Goal: Task Accomplishment & Management: Manage account settings

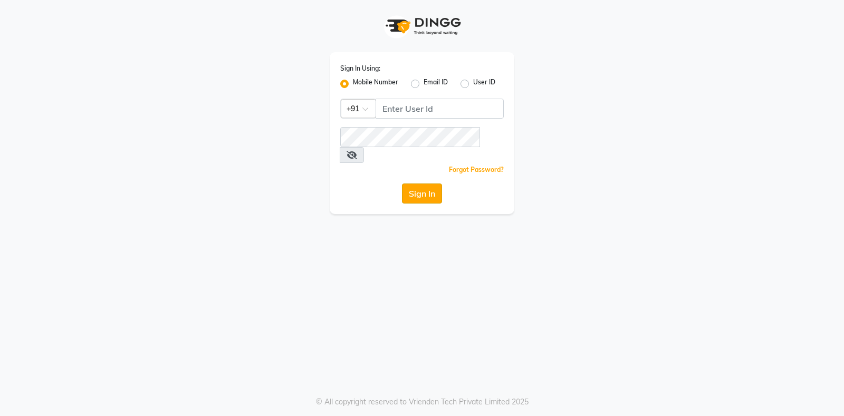
click at [416, 184] on button "Sign In" at bounding box center [422, 194] width 40 height 20
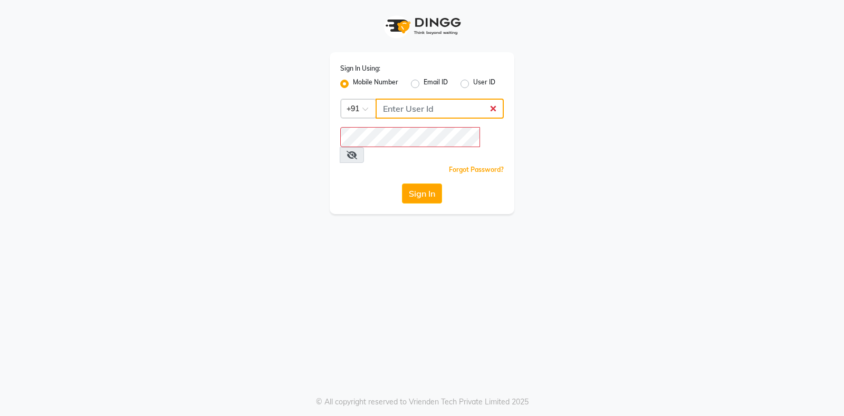
click at [426, 115] on input "Username" at bounding box center [440, 109] width 128 height 20
type input "9878122077"
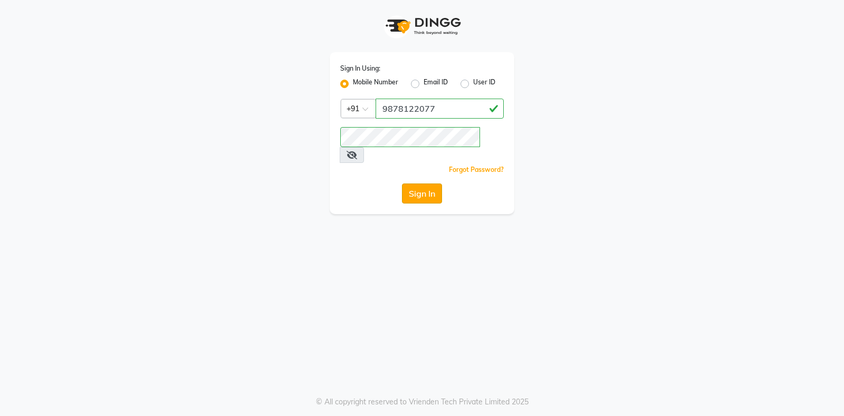
click at [419, 186] on button "Sign In" at bounding box center [422, 194] width 40 height 20
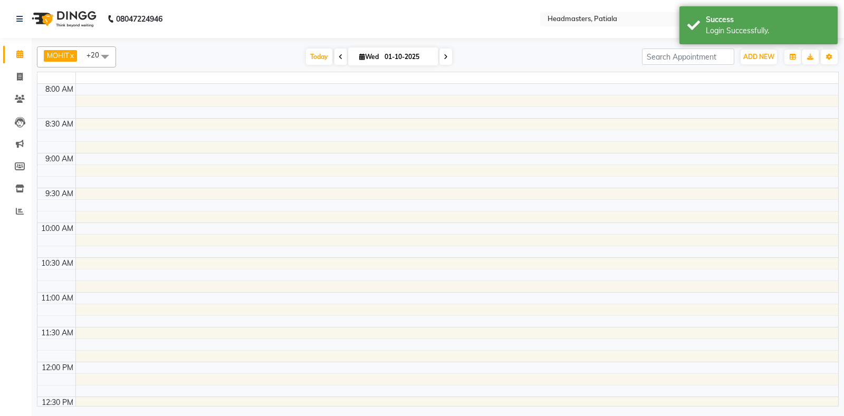
select select "en"
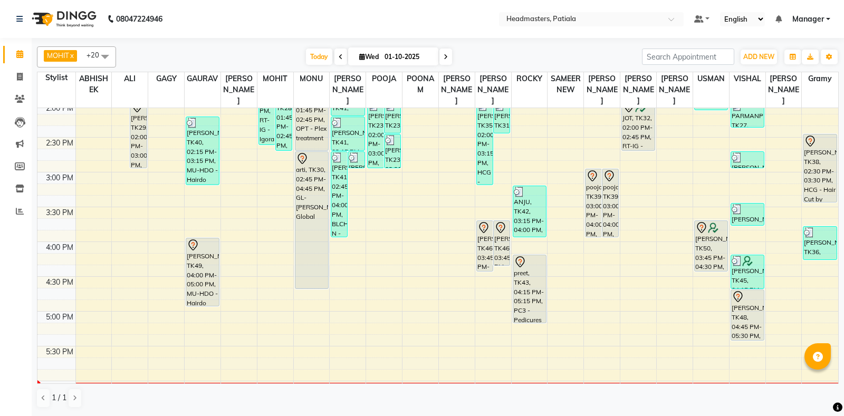
scroll to position [514, 0]
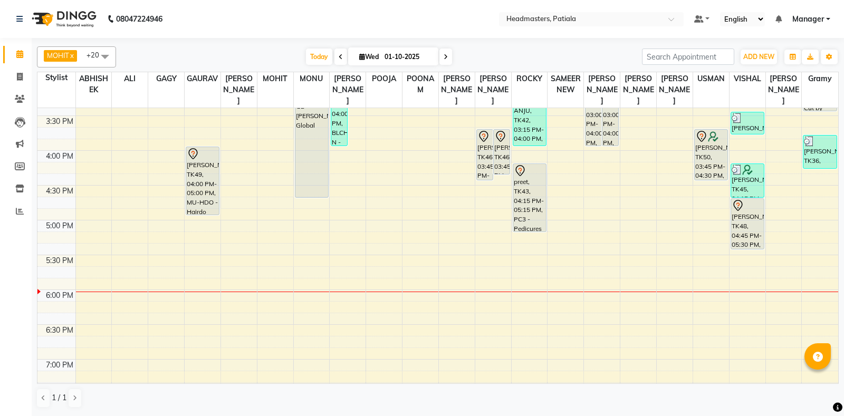
click at [62, 57] on span "MOHIT" at bounding box center [58, 55] width 22 height 8
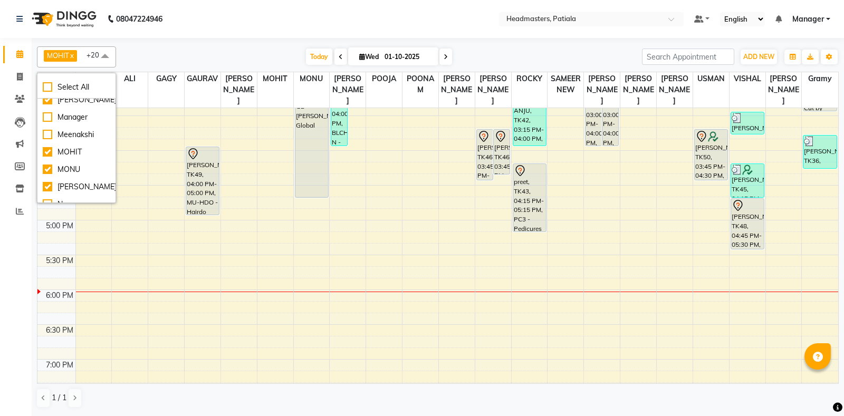
scroll to position [281, 0]
click at [316, 279] on div "8:00 AM 8:30 AM 9:00 AM 9:30 AM 10:00 AM 10:30 AM 11:00 AM 11:30 AM 12:00 PM 12…" at bounding box center [437, 81] width 801 height 974
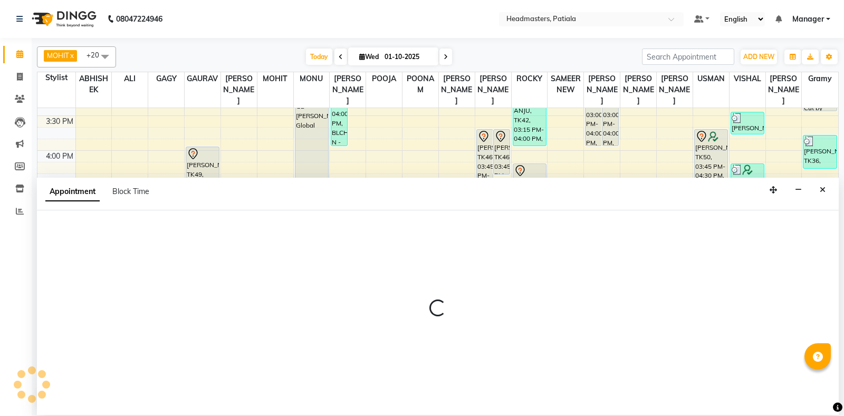
select select "51084"
select select "tentative"
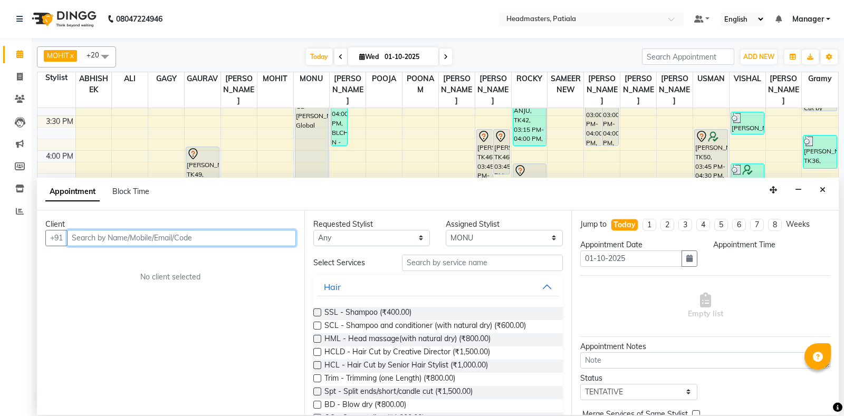
select select "1065"
click at [97, 240] on input "text" at bounding box center [181, 238] width 229 height 16
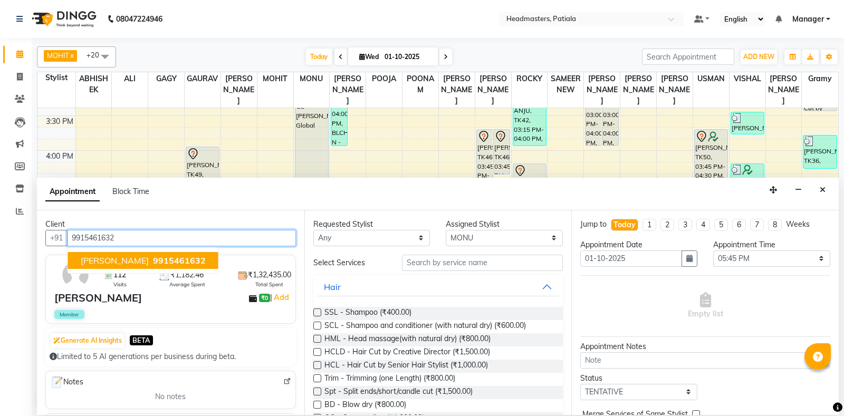
click at [149, 260] on span "[PERSON_NAME]" at bounding box center [115, 260] width 68 height 11
type input "9915461632"
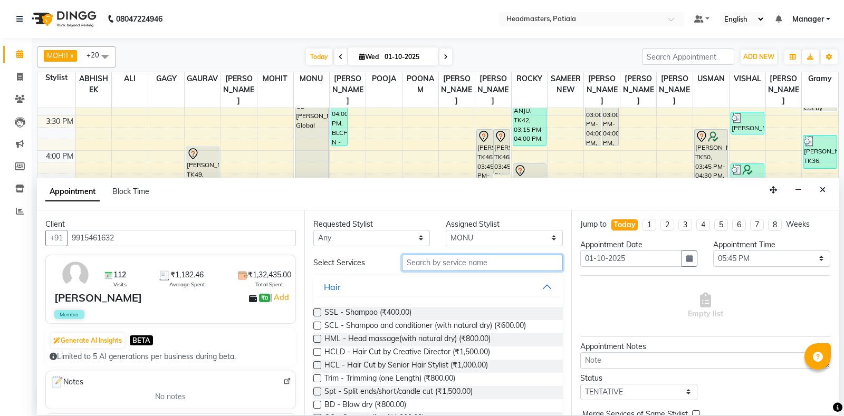
click at [460, 263] on input "text" at bounding box center [482, 263] width 161 height 16
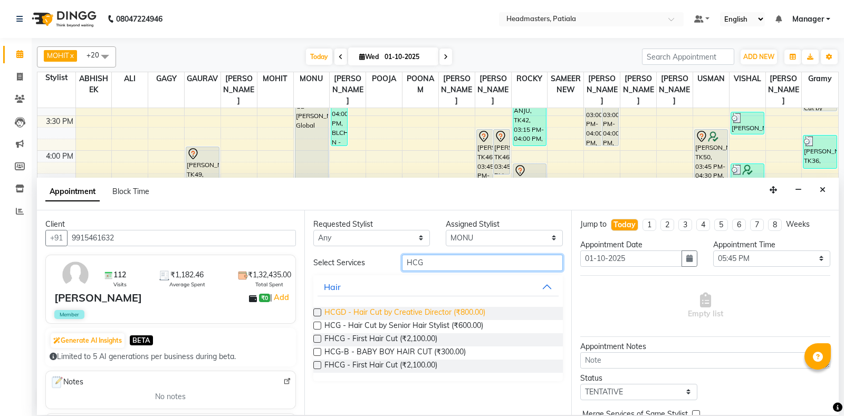
type input "HCG"
click at [420, 313] on span "HCGD - Hair Cut by Creative Director (₹800.00)" at bounding box center [404, 313] width 161 height 13
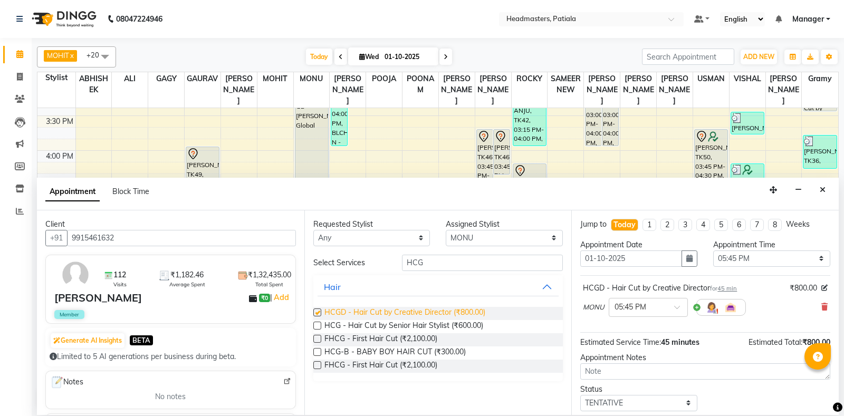
checkbox input "false"
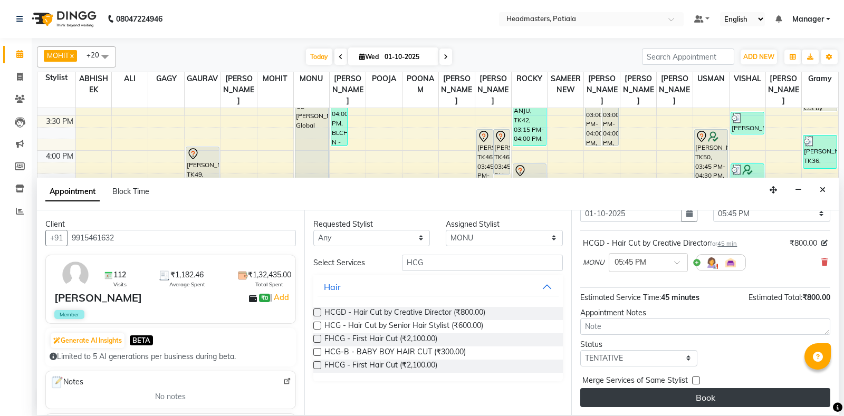
click at [698, 399] on button "Book" at bounding box center [705, 397] width 250 height 19
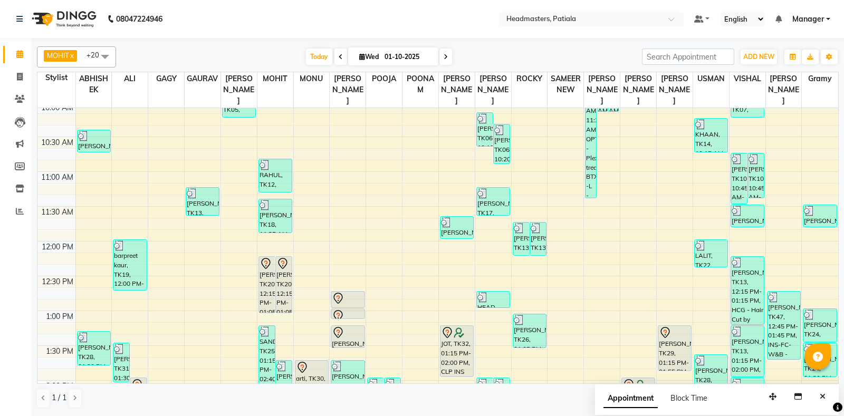
scroll to position [257, 0]
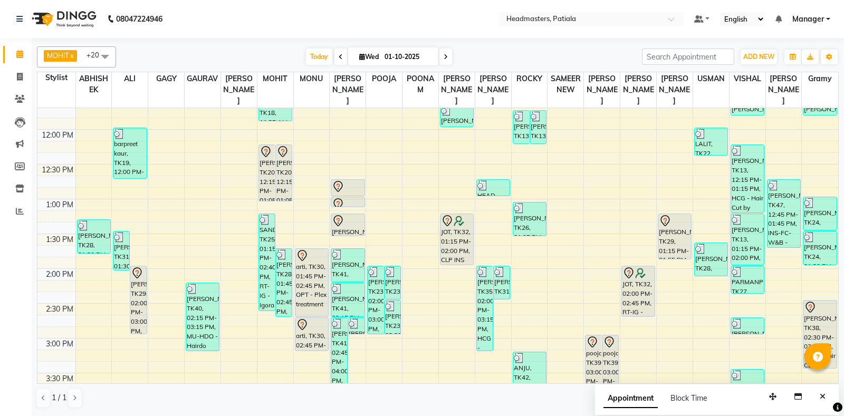
click at [157, 236] on div "8:00 AM 8:30 AM 9:00 AM 9:30 AM 10:00 AM 10:30 AM 11:00 AM 11:30 AM 12:00 PM 12…" at bounding box center [437, 338] width 801 height 974
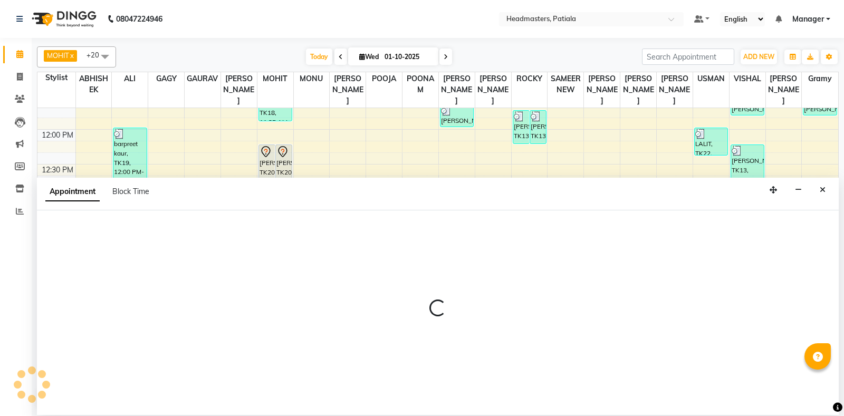
select select "51105"
select select "tentative"
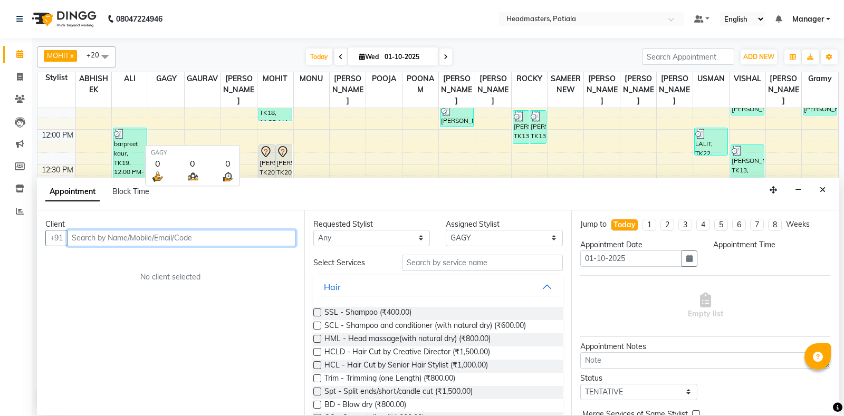
select select "810"
click at [202, 241] on input "text" at bounding box center [181, 238] width 229 height 16
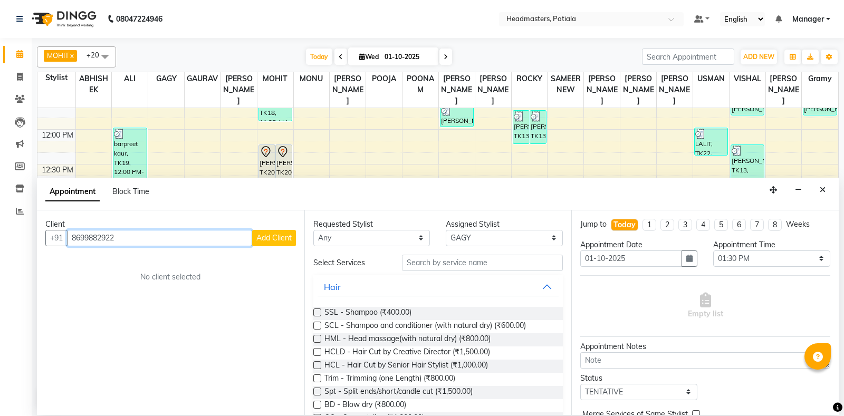
type input "8699882922"
click at [278, 236] on span "Add Client" at bounding box center [273, 237] width 35 height 9
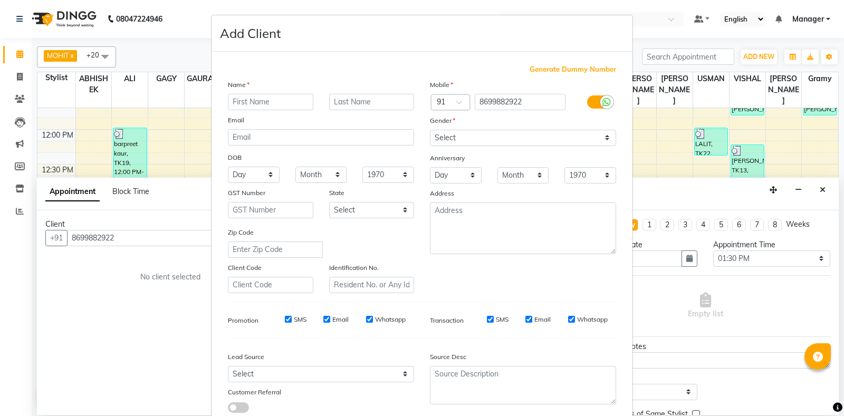
click at [253, 101] on input "text" at bounding box center [270, 102] width 85 height 16
type input "VANDANA"
click at [430, 130] on select "Select [DEMOGRAPHIC_DATA] [DEMOGRAPHIC_DATA] Other Prefer Not To Say" at bounding box center [523, 138] width 186 height 16
select select "[DEMOGRAPHIC_DATA]"
click option "[DEMOGRAPHIC_DATA]" at bounding box center [0, 0] width 0 height 0
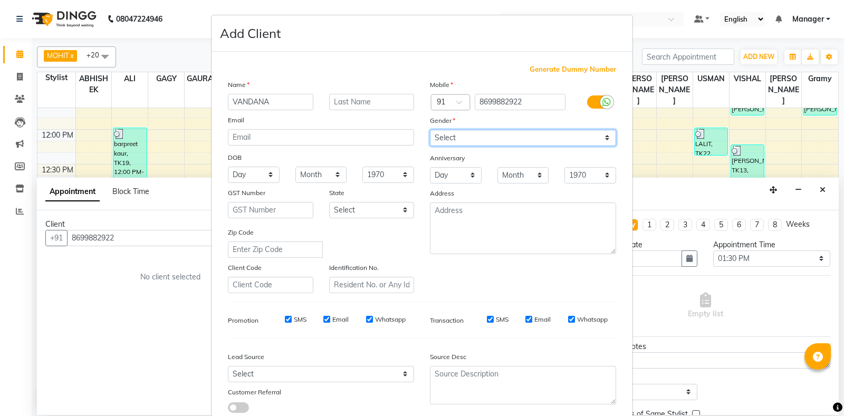
scroll to position [73, 0]
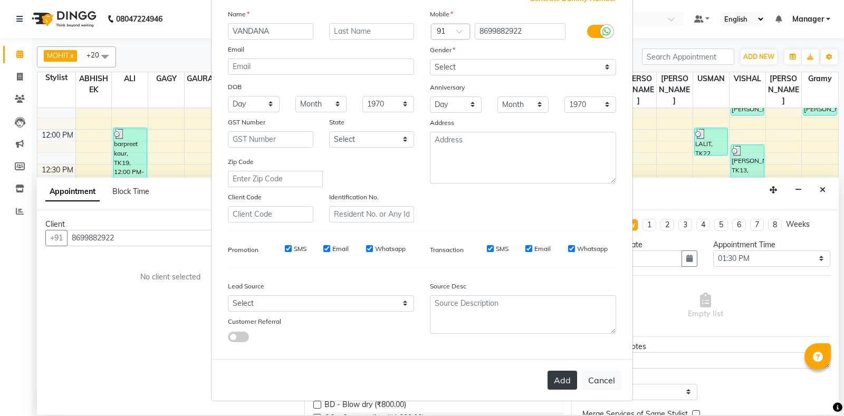
click at [556, 379] on button "Add" at bounding box center [563, 380] width 30 height 19
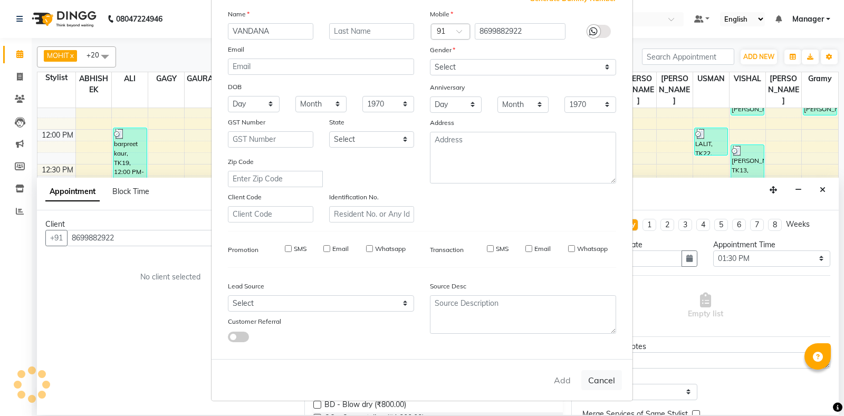
select select
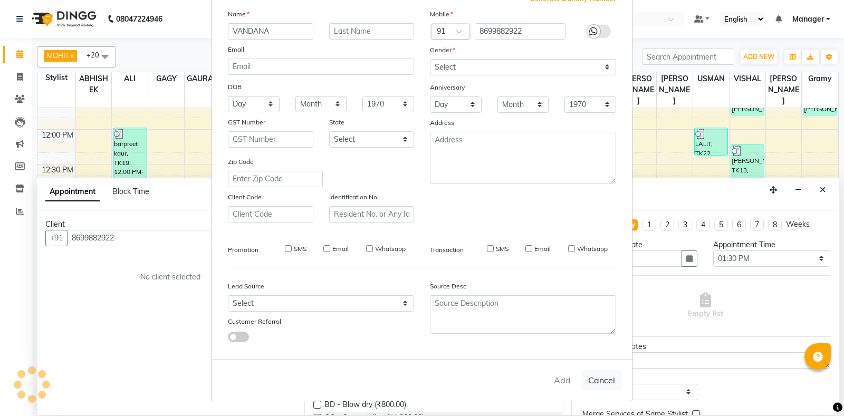
select select
checkbox input "false"
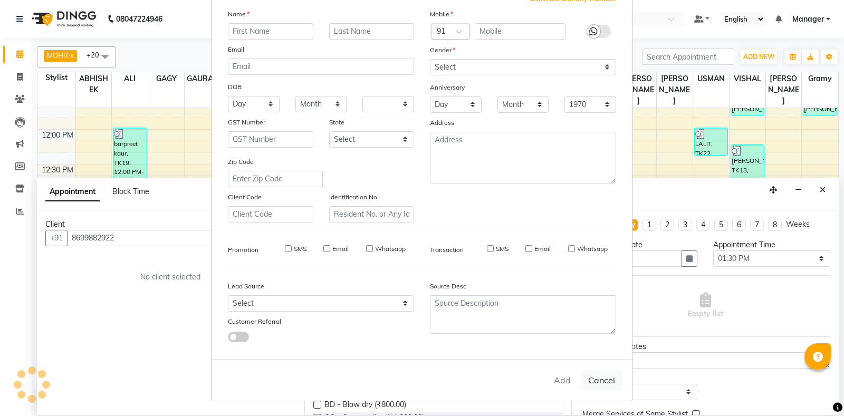
checkbox input "false"
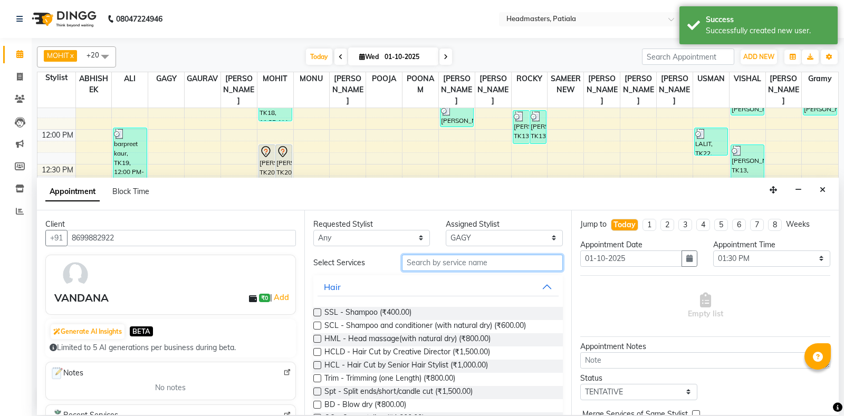
click at [453, 260] on input "text" at bounding box center [482, 263] width 161 height 16
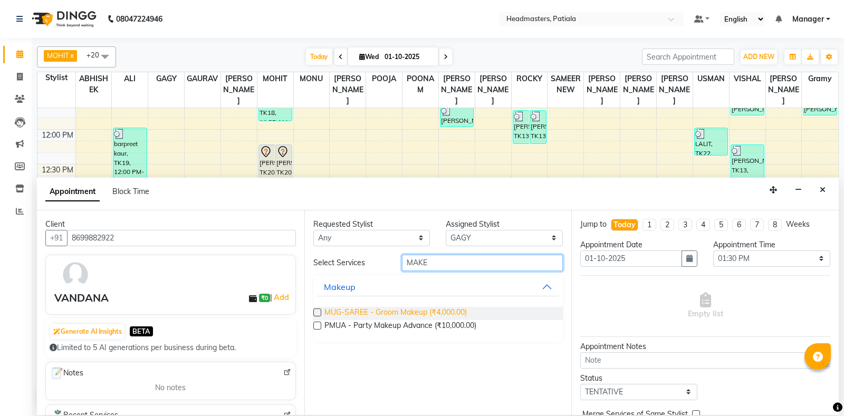
type input "MAKE"
click at [391, 313] on span "MUG-SAREE - Groom Makeup (₹4,000.00)" at bounding box center [395, 313] width 142 height 13
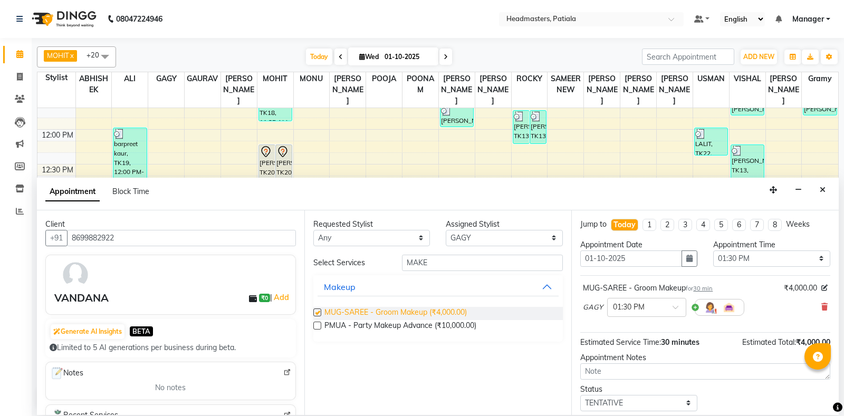
checkbox input "false"
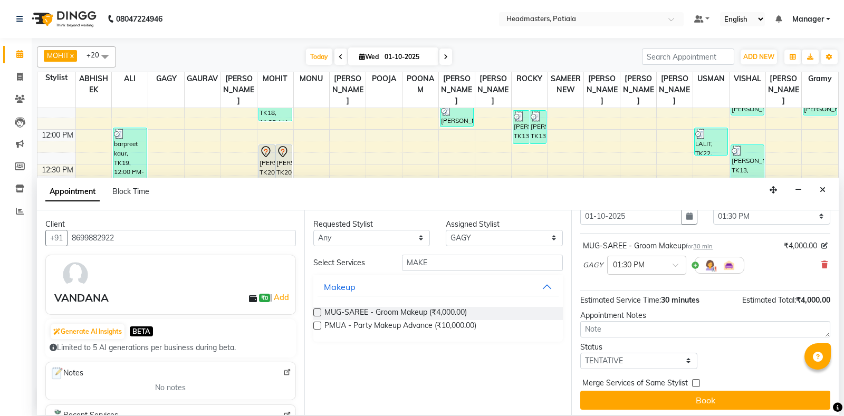
scroll to position [45, 0]
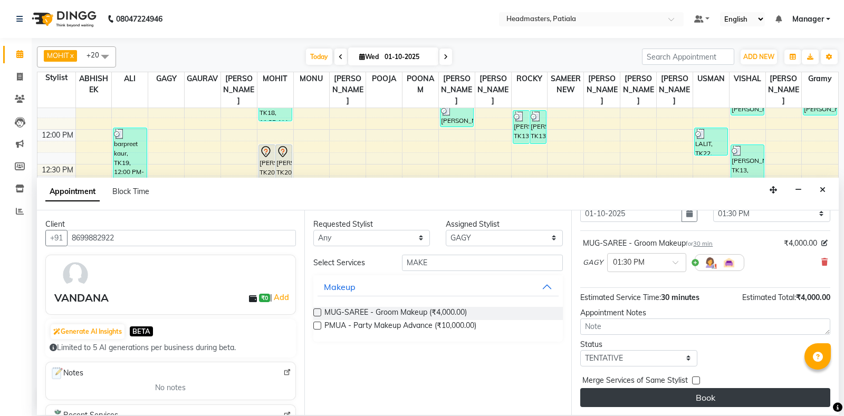
click at [650, 402] on button "Book" at bounding box center [705, 397] width 250 height 19
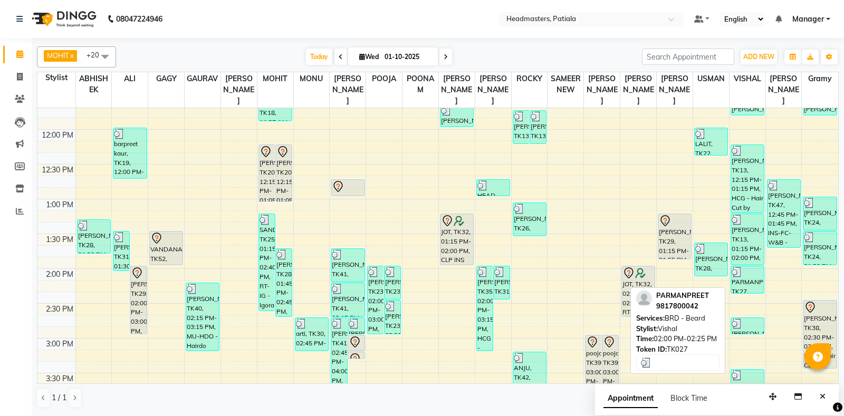
scroll to position [514, 0]
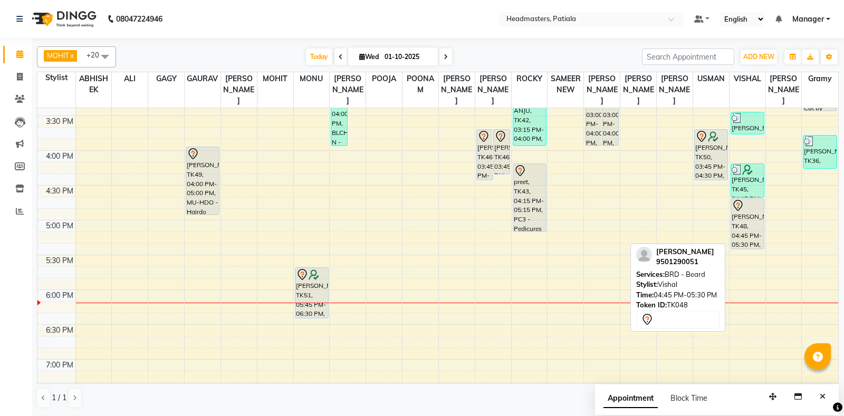
click at [753, 223] on div "[PERSON_NAME], TK48, 04:45 PM-05:30 PM, BRD - [PERSON_NAME]" at bounding box center [747, 224] width 33 height 50
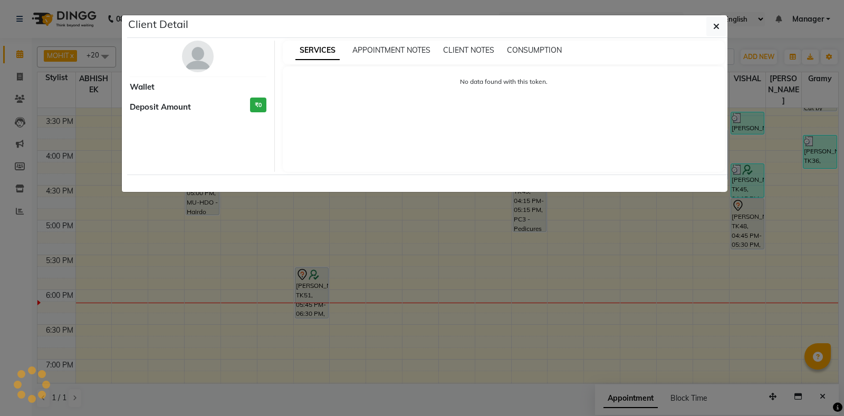
select select "7"
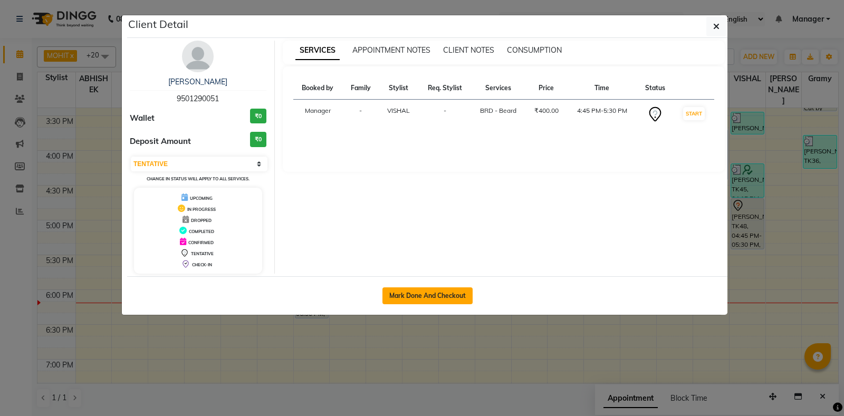
click at [448, 295] on button "Mark Done And Checkout" at bounding box center [427, 296] width 90 height 17
select select "6602"
select select "service"
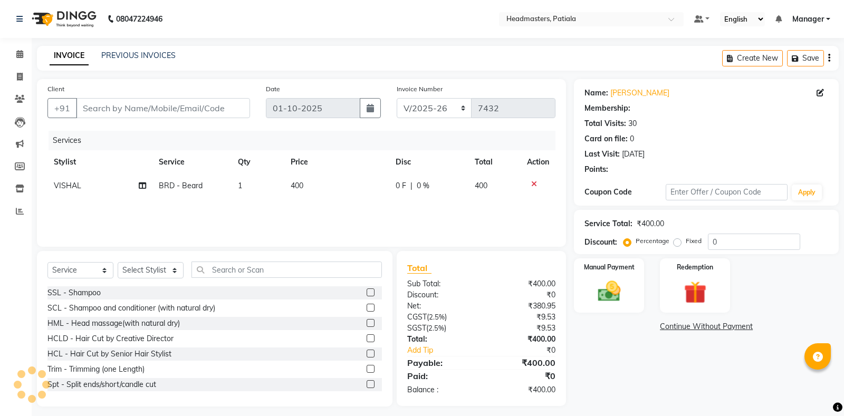
type input "9501290051"
select select "51089"
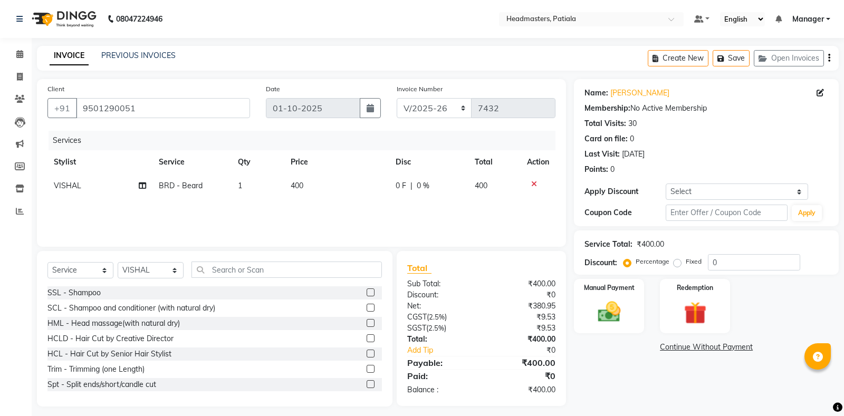
click at [406, 185] on div "0 F | 0 %" at bounding box center [429, 185] width 66 height 11
select select "51089"
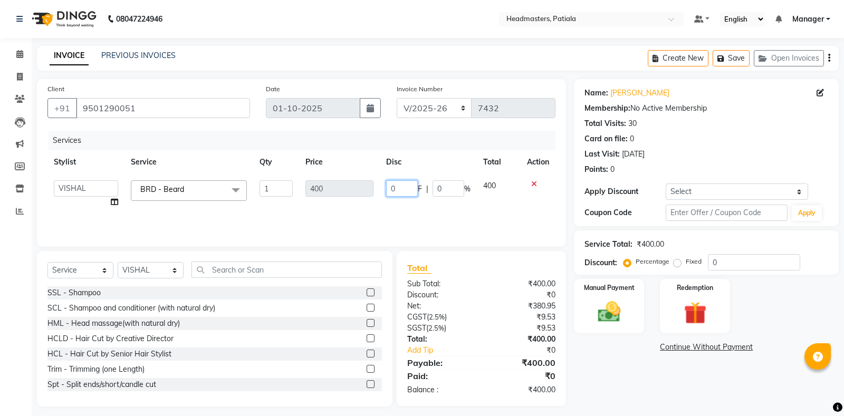
click at [395, 188] on input "0" at bounding box center [402, 188] width 32 height 16
type input "100"
click at [447, 208] on div "Services Stylist Service Qty Price Disc Total Action ABHISHEK [PERSON_NAME] [PE…" at bounding box center [301, 184] width 508 height 106
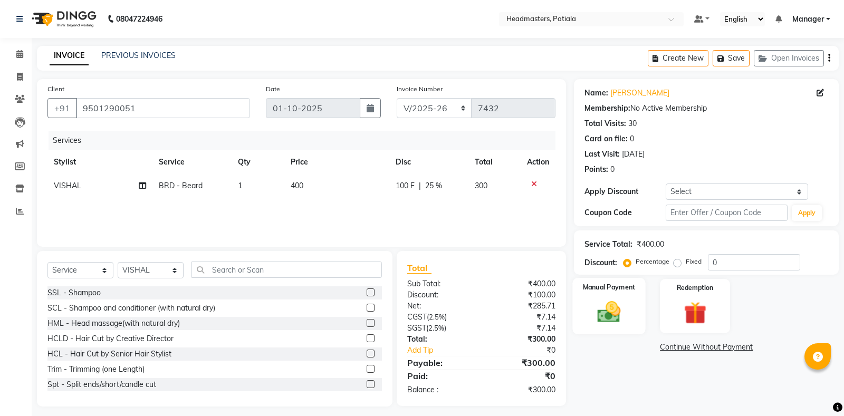
click at [614, 313] on img at bounding box center [609, 312] width 38 height 27
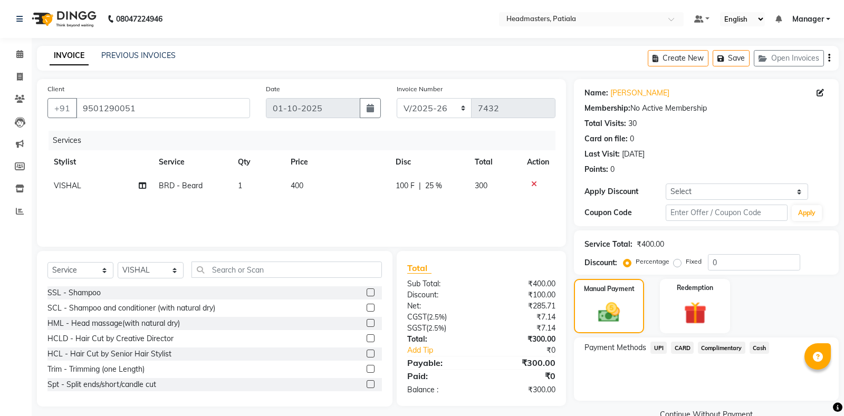
click at [659, 350] on span "UPI" at bounding box center [659, 348] width 16 height 12
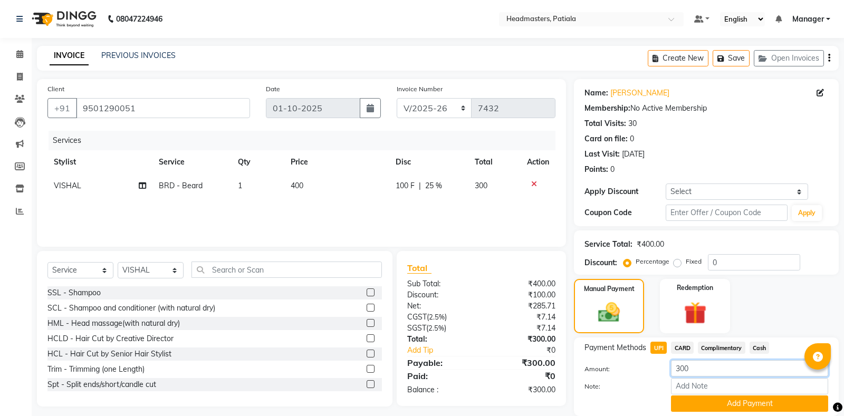
click at [711, 370] on input "300" at bounding box center [749, 368] width 157 height 16
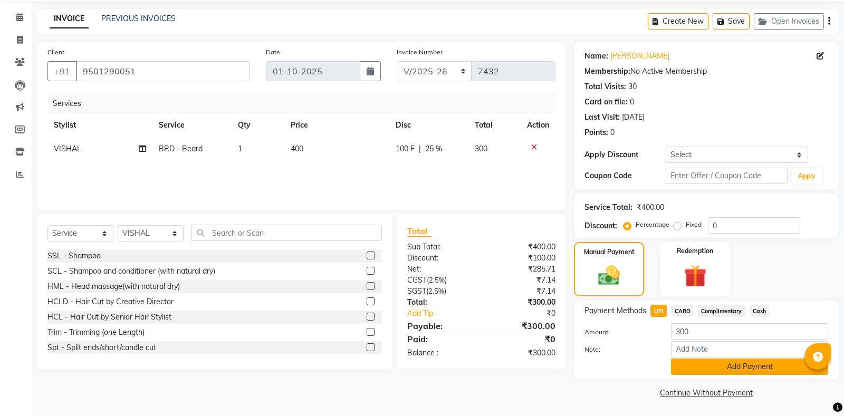
click at [740, 369] on button "Add Payment" at bounding box center [749, 367] width 157 height 16
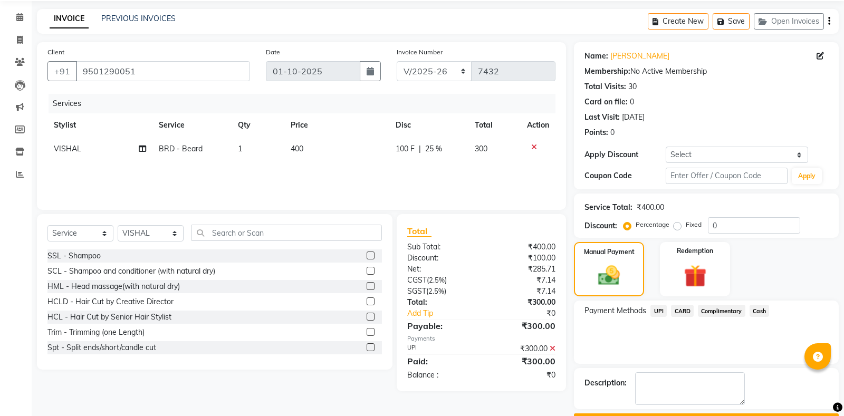
click at [735, 414] on button "Checkout" at bounding box center [706, 422] width 265 height 16
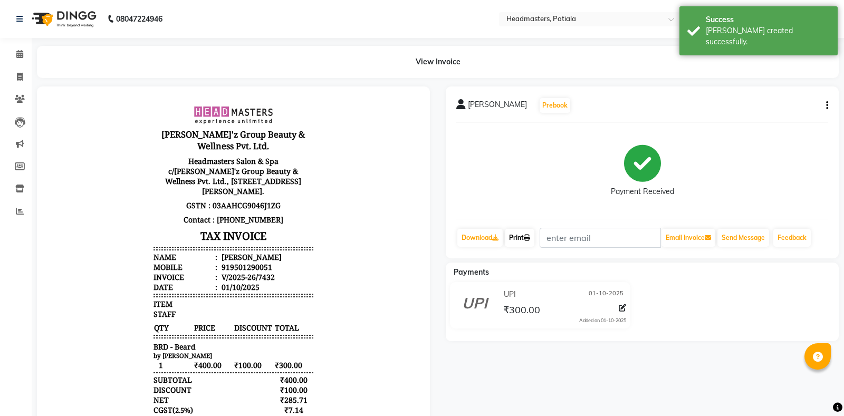
click at [527, 236] on link "Print" at bounding box center [520, 238] width 30 height 18
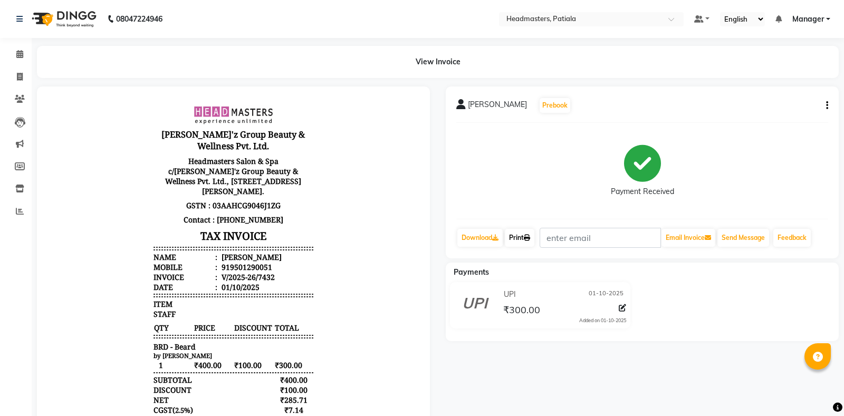
click at [520, 235] on link "Print" at bounding box center [520, 238] width 30 height 18
click at [15, 52] on span at bounding box center [20, 55] width 18 height 12
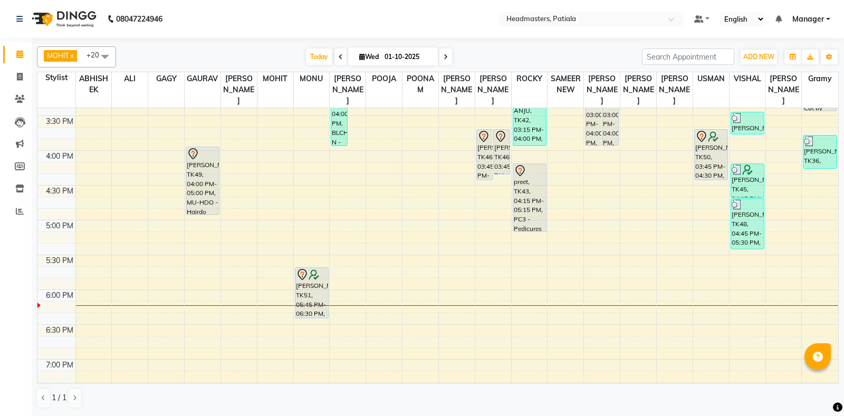
scroll to position [257, 0]
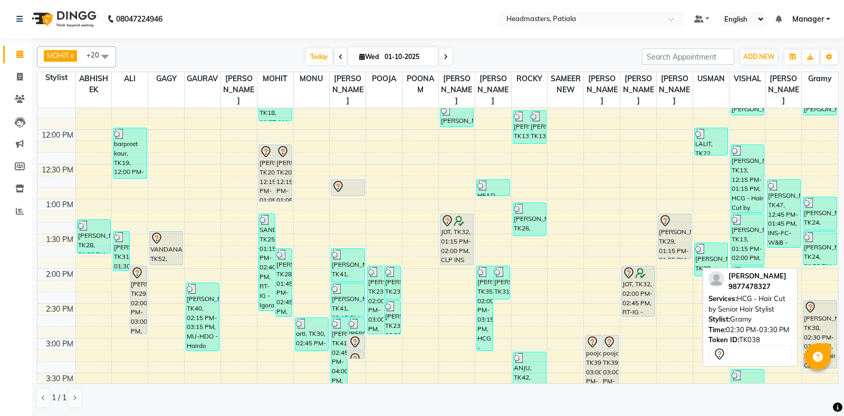
click at [822, 318] on div "[PERSON_NAME], TK38, 02:30 PM-03:30 PM, HCG - Hair Cut by Senior Hair Stylist" at bounding box center [820, 335] width 33 height 68
select select "7"
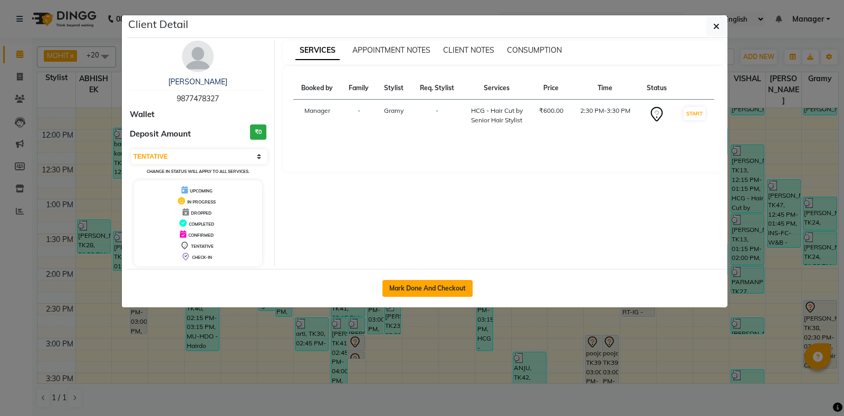
click at [452, 291] on button "Mark Done And Checkout" at bounding box center [427, 288] width 90 height 17
select select "6602"
select select "service"
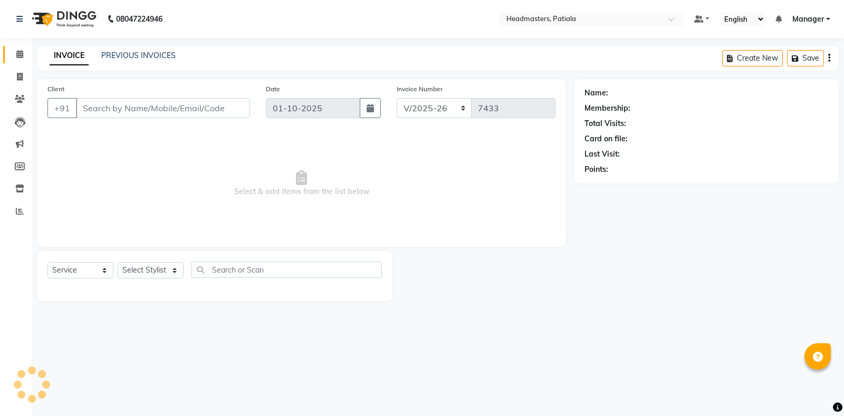
type input "9877478327"
select select "87940"
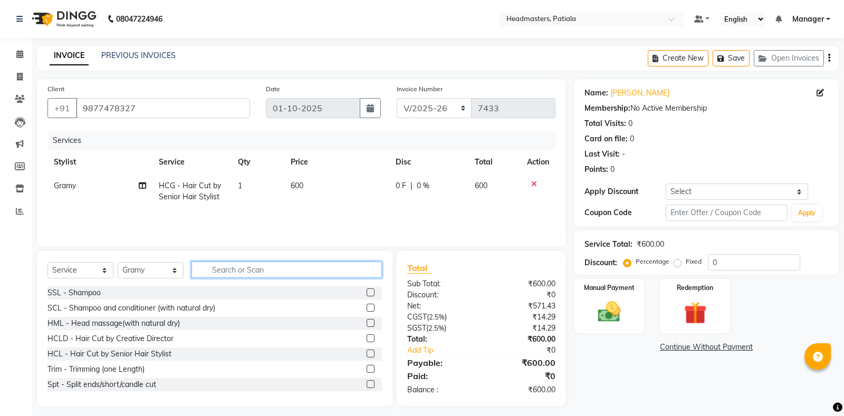
click at [296, 271] on input "text" at bounding box center [287, 270] width 190 height 16
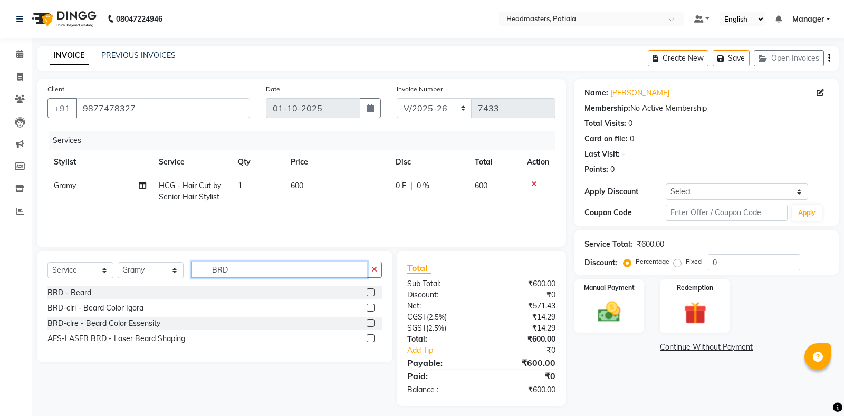
type input "BRD"
click at [103, 292] on div "BRD - Beard" at bounding box center [214, 292] width 334 height 13
click at [371, 294] on label at bounding box center [371, 293] width 8 height 8
click at [371, 294] on input "checkbox" at bounding box center [370, 293] width 7 height 7
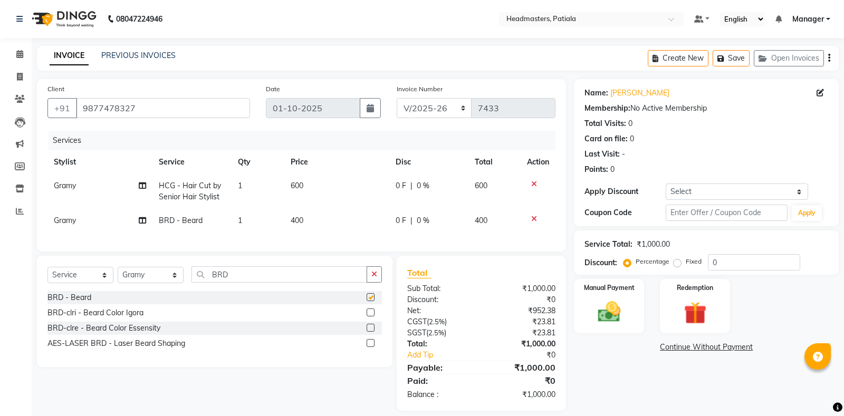
checkbox input "false"
click at [420, 188] on span "0 %" at bounding box center [423, 185] width 13 height 11
select select "87940"
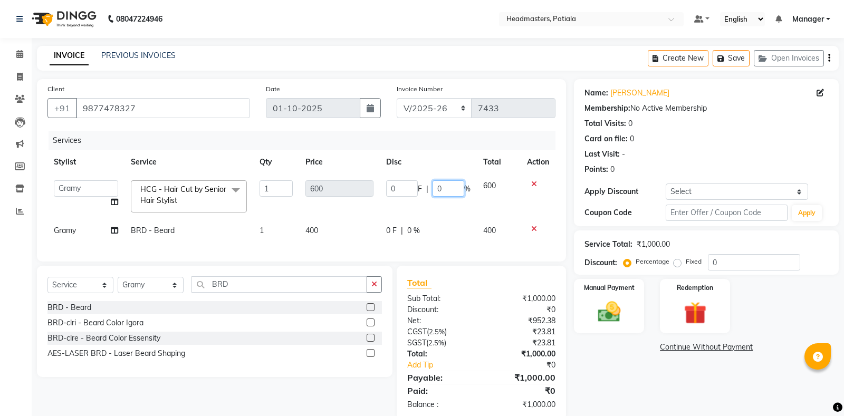
click at [445, 188] on input "0" at bounding box center [449, 188] width 32 height 16
type input "20"
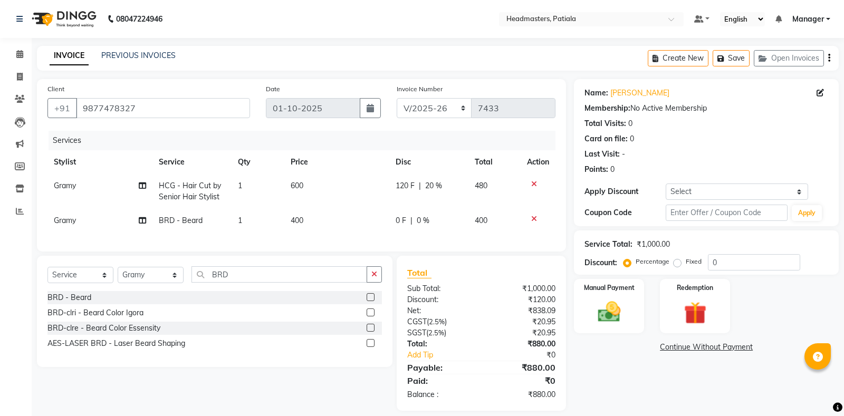
click at [412, 226] on div "0 F | 0 %" at bounding box center [429, 220] width 66 height 11
select select "87940"
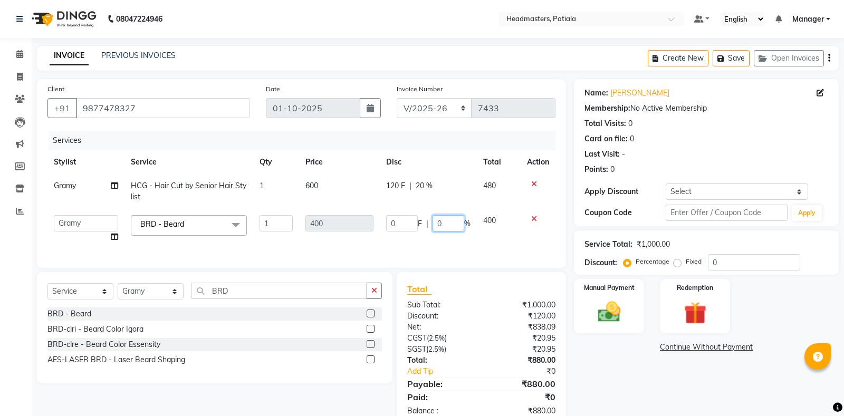
click at [445, 223] on input "0" at bounding box center [449, 223] width 32 height 16
type input "20"
click at [441, 242] on div "Services Stylist Service Qty Price Disc Total Action Gramy HCG - Hair Cut by Se…" at bounding box center [301, 194] width 508 height 127
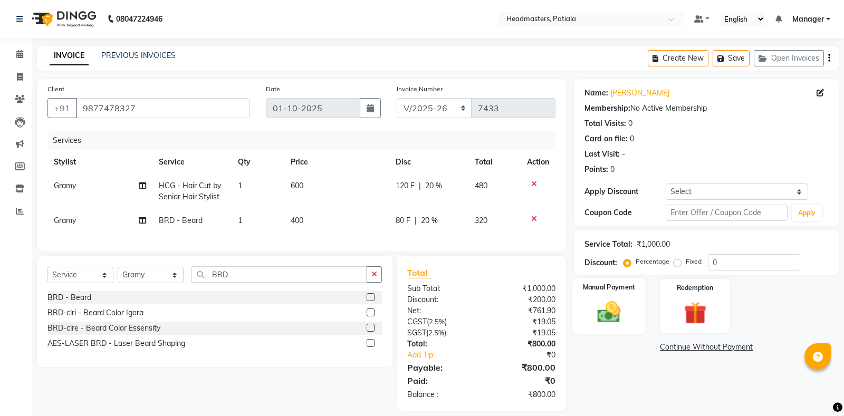
click at [619, 310] on img at bounding box center [609, 312] width 38 height 27
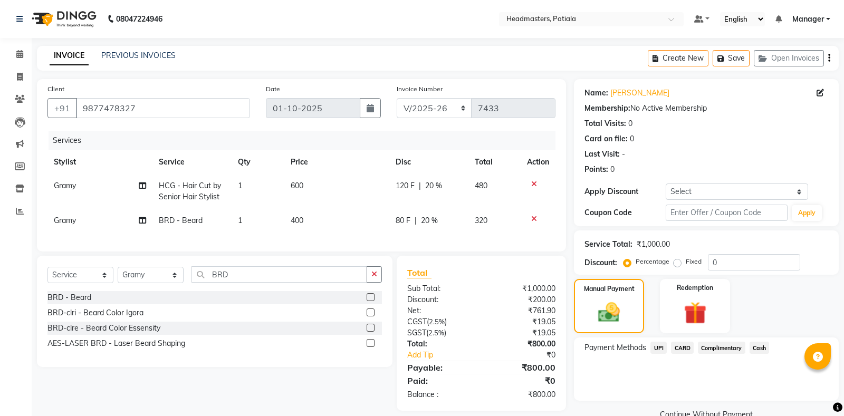
click at [661, 348] on span "UPI" at bounding box center [659, 348] width 16 height 12
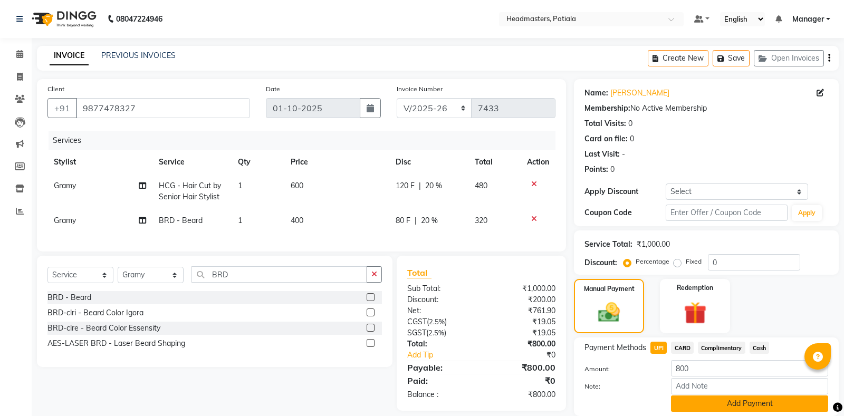
click at [735, 396] on button "Add Payment" at bounding box center [749, 404] width 157 height 16
click at [735, 366] on div "Name: [PERSON_NAME] Membership: No Active Membership Total Visits: 0 Card on fi…" at bounding box center [710, 258] width 273 height 359
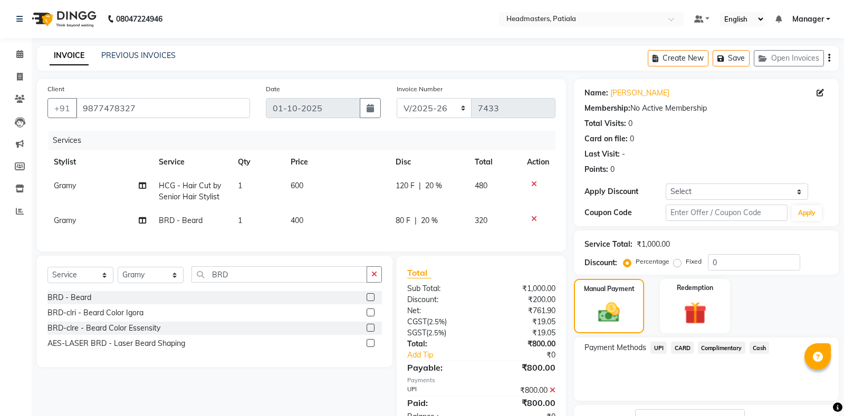
scroll to position [37, 0]
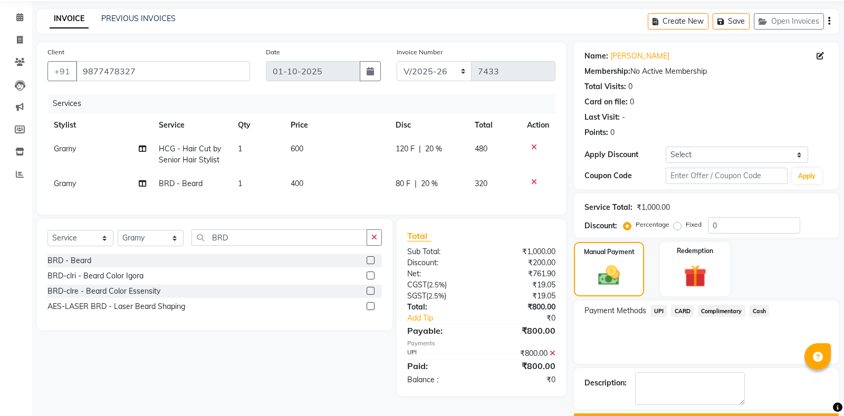
click at [735, 366] on div "Name: [PERSON_NAME] Membership: No Active Membership Total Visits: 0 Card on fi…" at bounding box center [710, 236] width 273 height 388
click at [728, 396] on textarea at bounding box center [690, 388] width 110 height 33
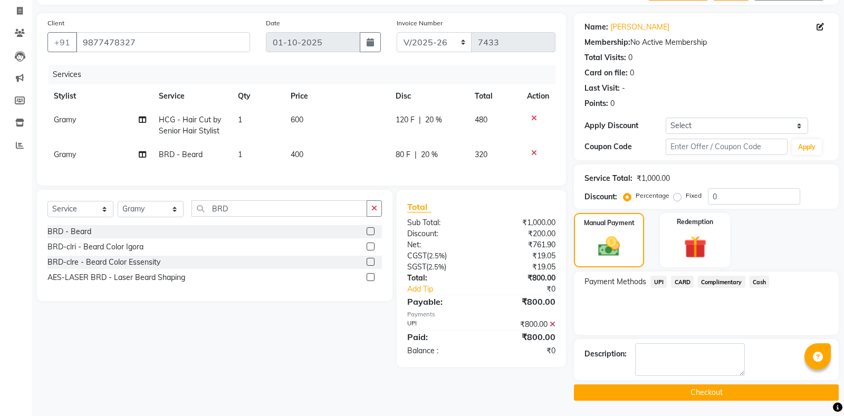
click at [662, 279] on span "UPI" at bounding box center [659, 282] width 16 height 12
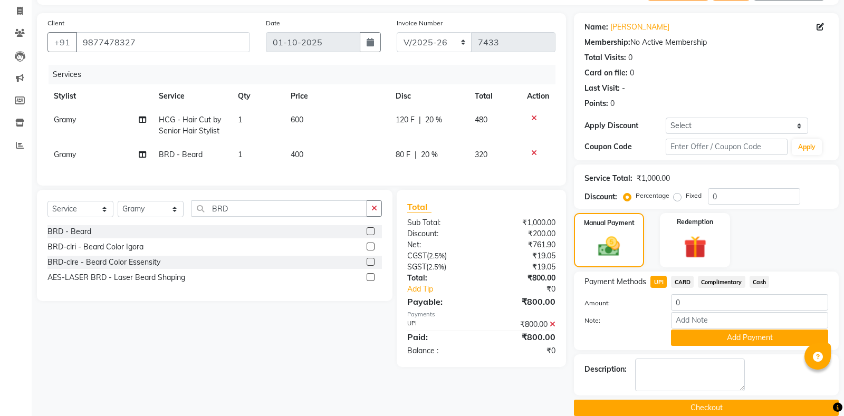
click at [550, 323] on icon at bounding box center [553, 324] width 6 height 7
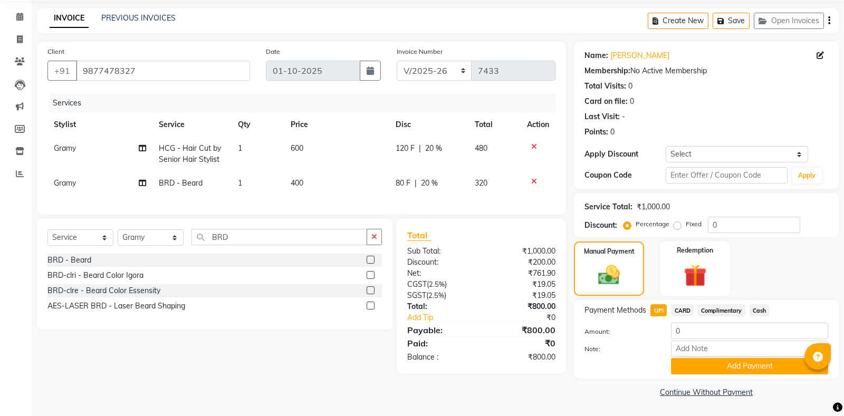
scroll to position [37, 0]
click at [725, 366] on button "Add Payment" at bounding box center [749, 367] width 157 height 16
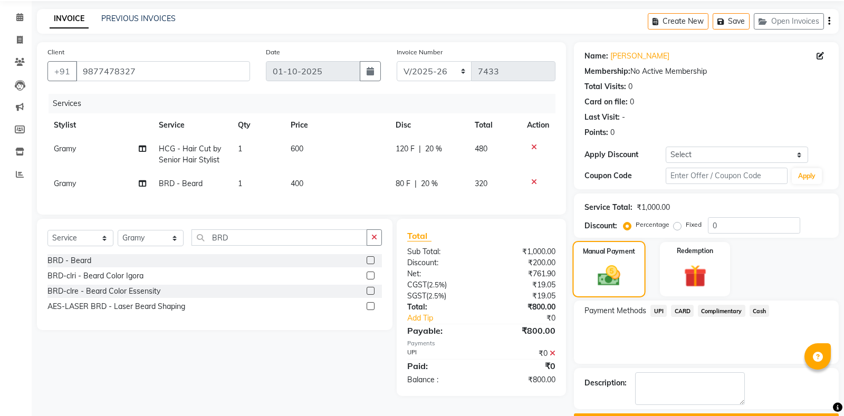
drag, startPoint x: 553, startPoint y: 357, endPoint x: 594, endPoint y: 273, distance: 92.7
click at [553, 356] on icon at bounding box center [553, 353] width 6 height 7
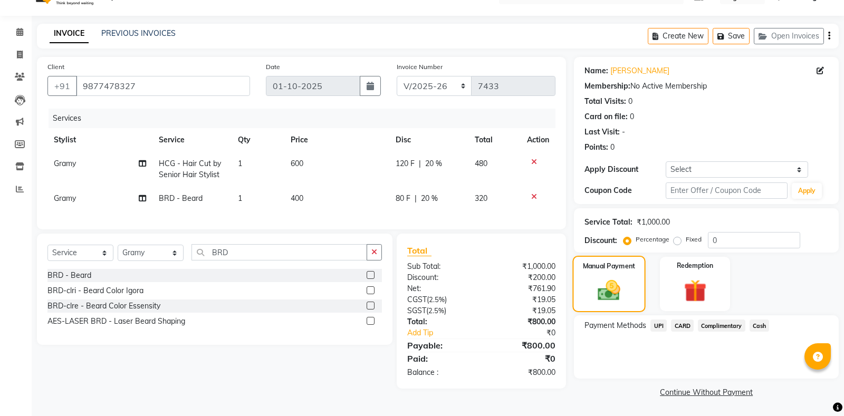
scroll to position [22, 0]
click at [605, 275] on div "Manual Payment" at bounding box center [609, 284] width 73 height 56
click at [657, 327] on span "UPI" at bounding box center [659, 326] width 16 height 12
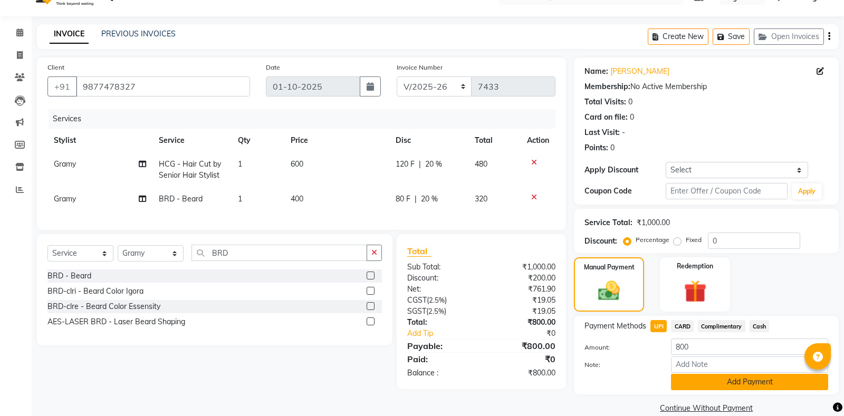
click at [710, 376] on button "Add Payment" at bounding box center [749, 382] width 157 height 16
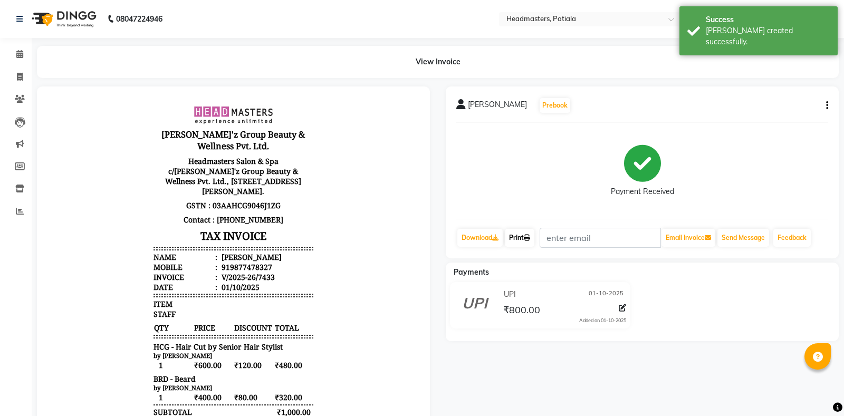
click at [527, 236] on link "Print" at bounding box center [520, 238] width 30 height 18
click at [522, 234] on link "Print" at bounding box center [520, 238] width 30 height 18
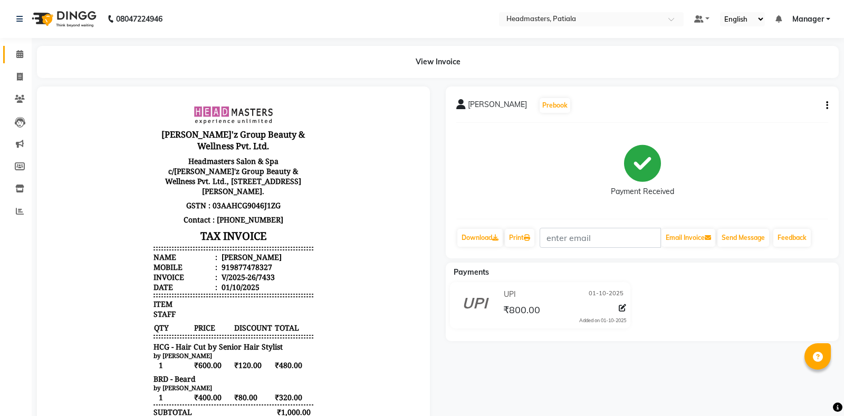
click at [20, 47] on link "Calendar" at bounding box center [15, 54] width 25 height 17
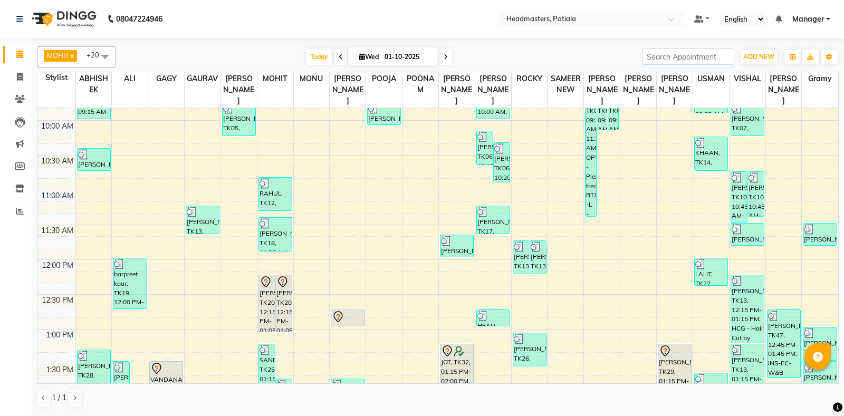
scroll to position [257, 0]
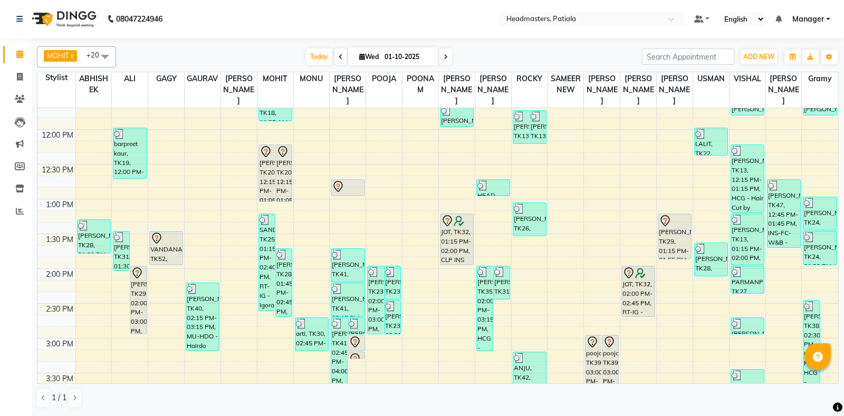
click at [69, 52] on span "MOHIT" at bounding box center [58, 55] width 22 height 8
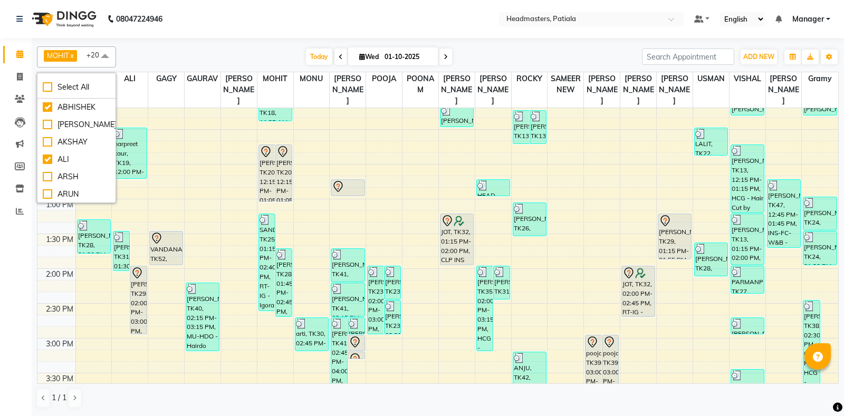
scroll to position [0, 0]
click at [88, 144] on div "AKSHAY" at bounding box center [77, 142] width 68 height 11
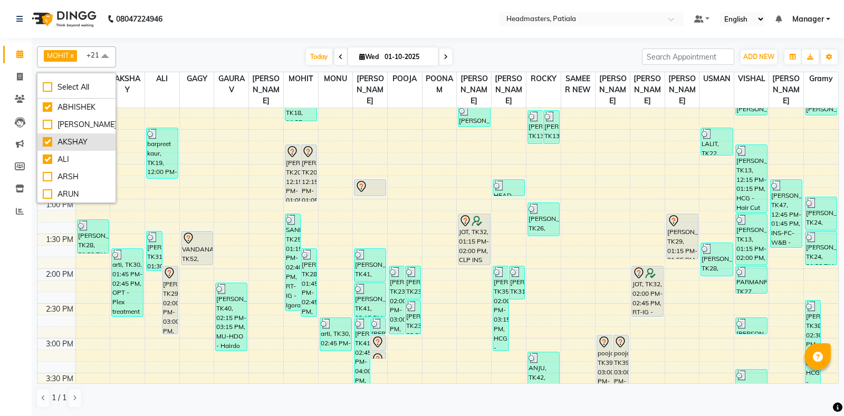
checkbox input "true"
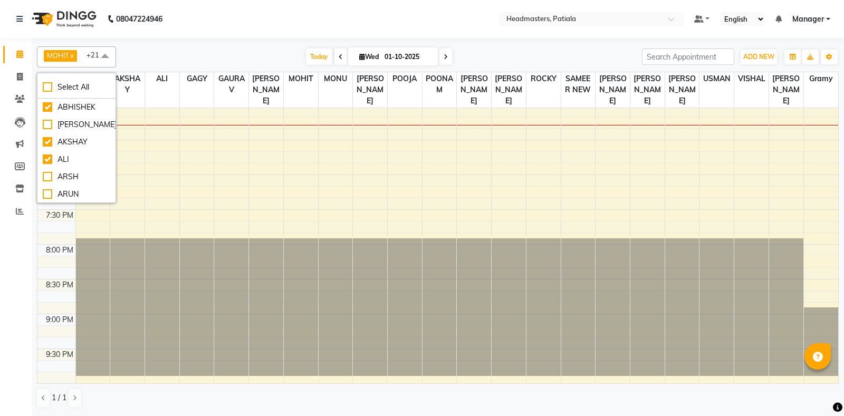
click at [160, 49] on div "MOHIT x POOJA x [PERSON_NAME] x POONAM x [PERSON_NAME] x [PERSON_NAME] x SAMEER…" at bounding box center [438, 56] width 802 height 21
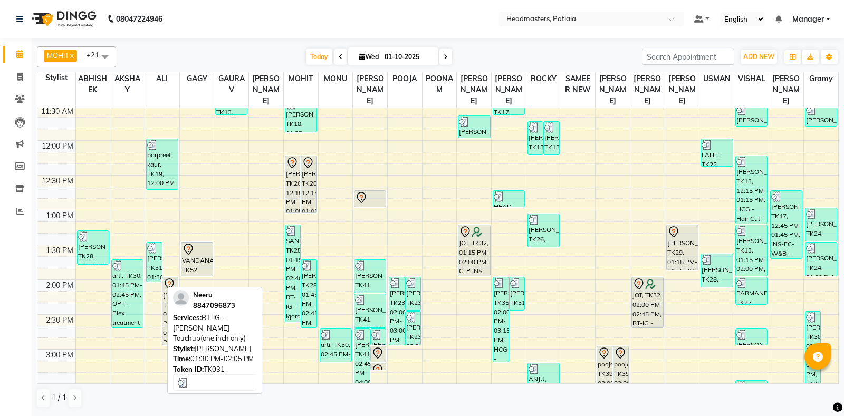
scroll to position [492, 0]
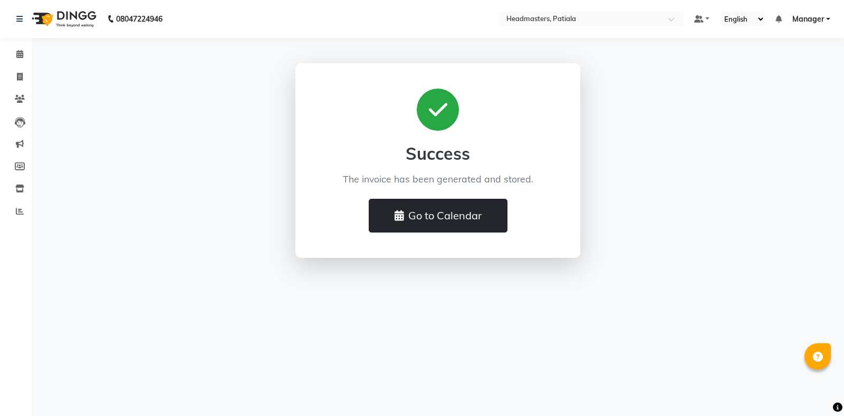
click at [450, 206] on button "Go to Calendar" at bounding box center [438, 216] width 139 height 34
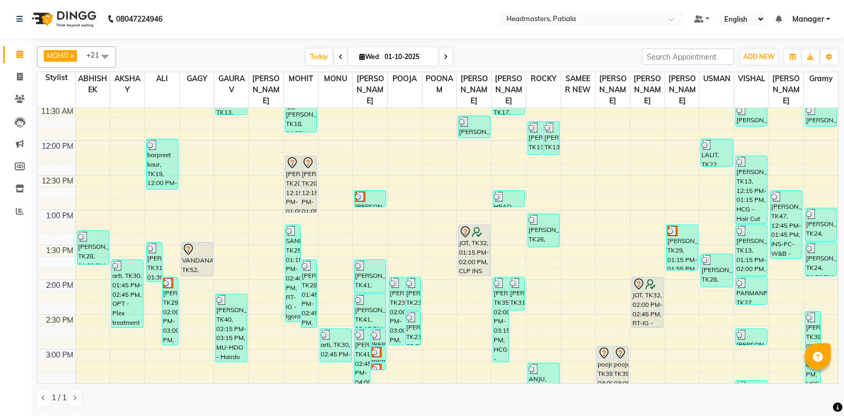
scroll to position [492, 0]
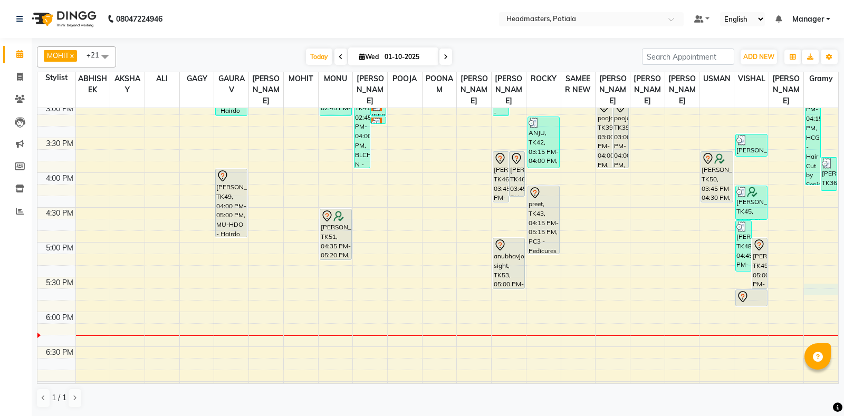
click at [825, 295] on div "8:00 AM 8:30 AM 9:00 AM 9:30 AM 10:00 AM 10:30 AM 11:00 AM 11:30 AM 12:00 PM 12…" at bounding box center [437, 103] width 801 height 974
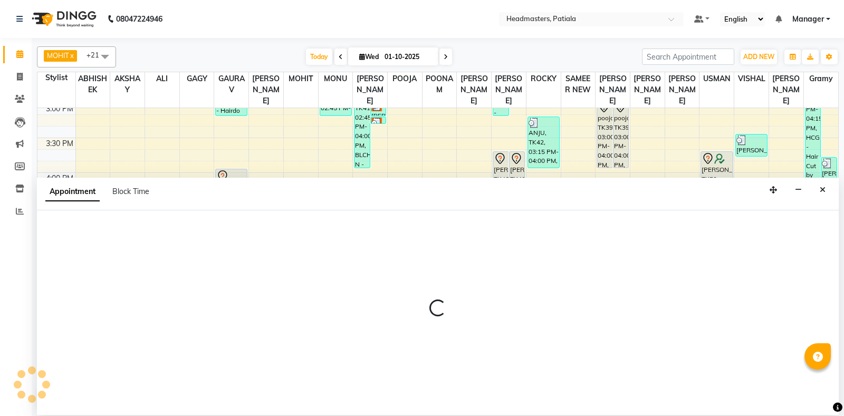
select select "87940"
select select "tentative"
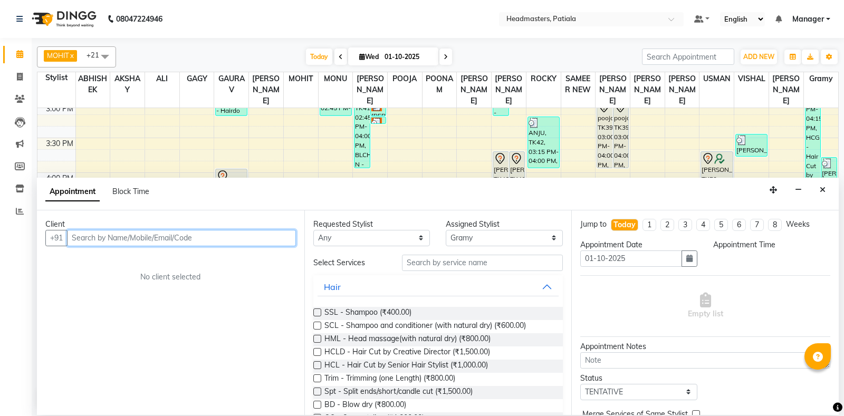
select select "1065"
click at [95, 239] on input "text" at bounding box center [181, 238] width 229 height 16
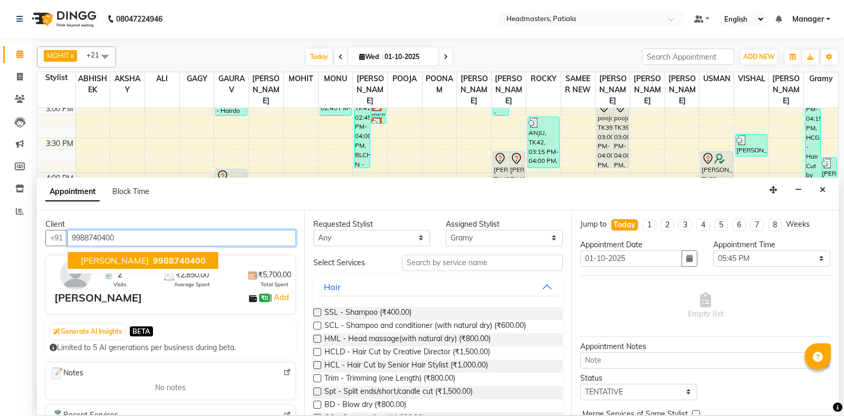
click at [158, 262] on span "9988740400" at bounding box center [179, 260] width 53 height 11
type input "9988740400"
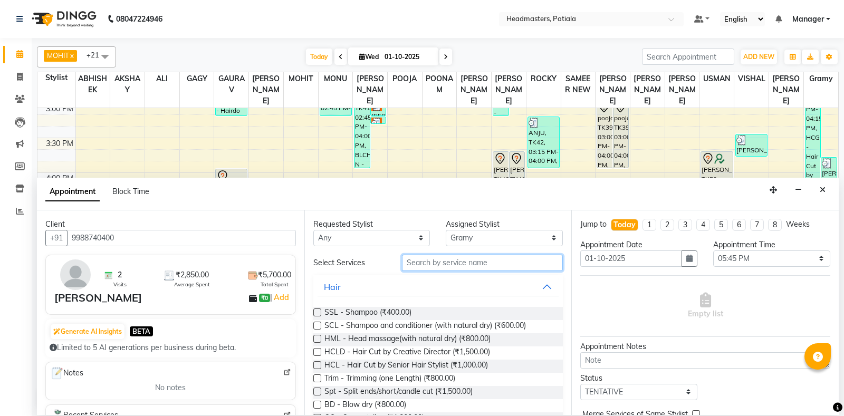
click at [471, 265] on input "text" at bounding box center [482, 263] width 161 height 16
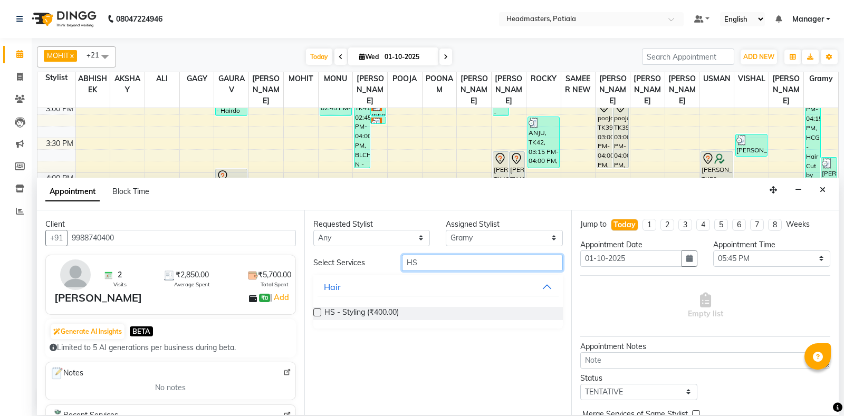
type input "H"
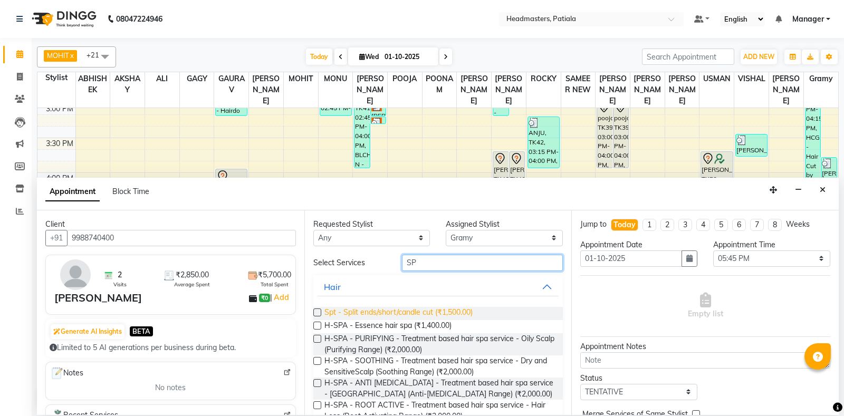
type input "SP"
click at [461, 314] on span "Spt - Split ends/short/candle cut (₹1,500.00)" at bounding box center [398, 313] width 148 height 13
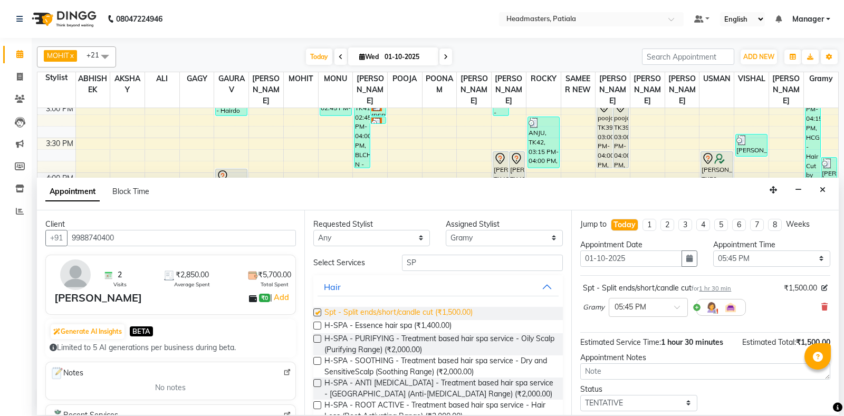
checkbox input "false"
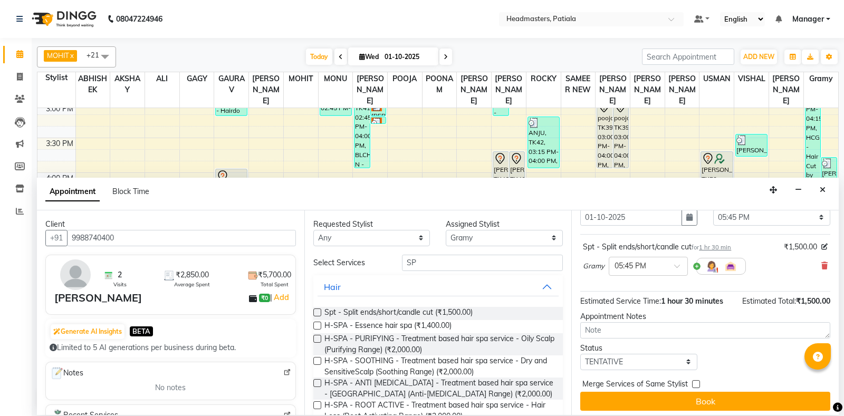
scroll to position [45, 0]
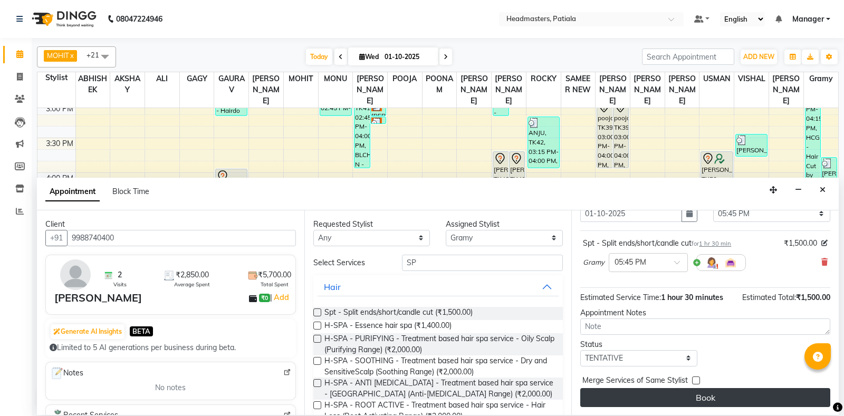
click at [732, 397] on button "Book" at bounding box center [705, 397] width 250 height 19
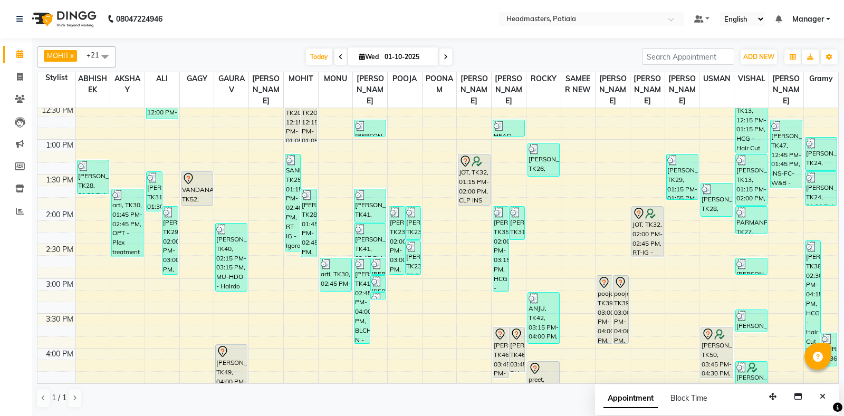
scroll to position [246, 0]
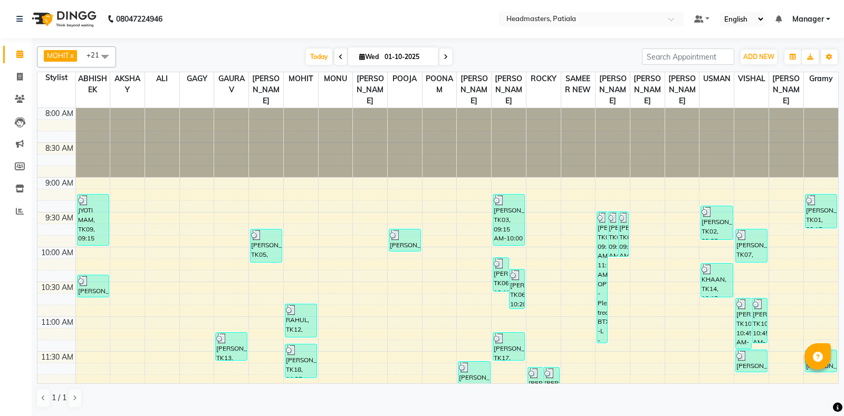
click at [50, 57] on span "MOHIT" at bounding box center [58, 55] width 22 height 8
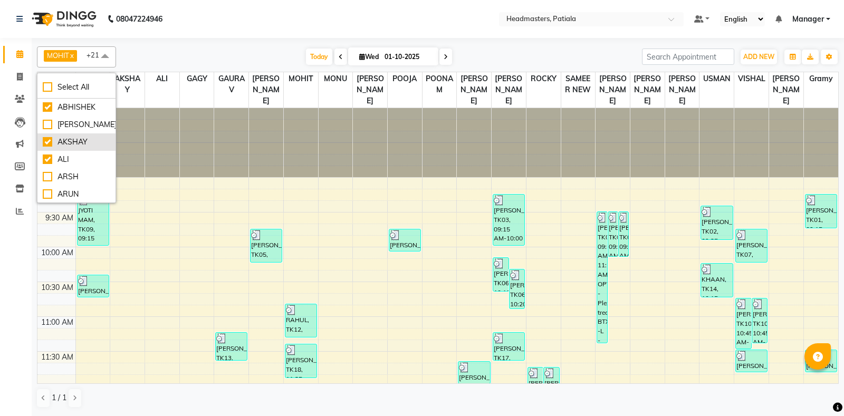
scroll to position [93, 0]
click at [59, 119] on div "ASIF" at bounding box center [77, 118] width 68 height 11
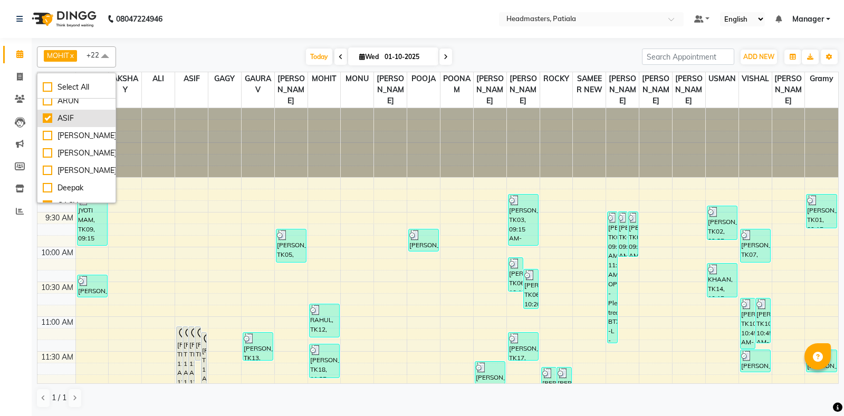
checkbox input "true"
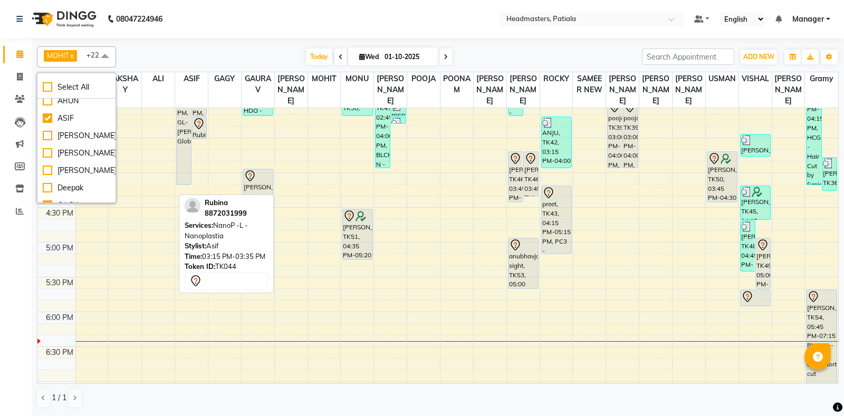
scroll to position [456, 0]
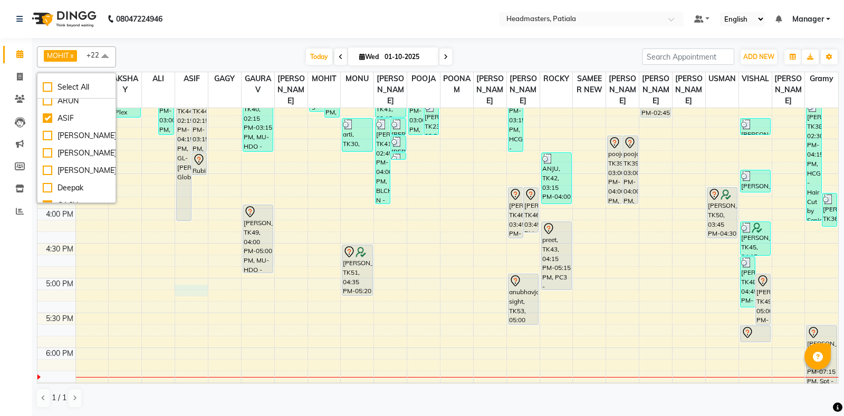
click at [184, 301] on div "8:00 AM 8:30 AM 9:00 AM 9:30 AM 10:00 AM 10:30 AM 11:00 AM 11:30 AM 12:00 PM 12…" at bounding box center [437, 139] width 801 height 974
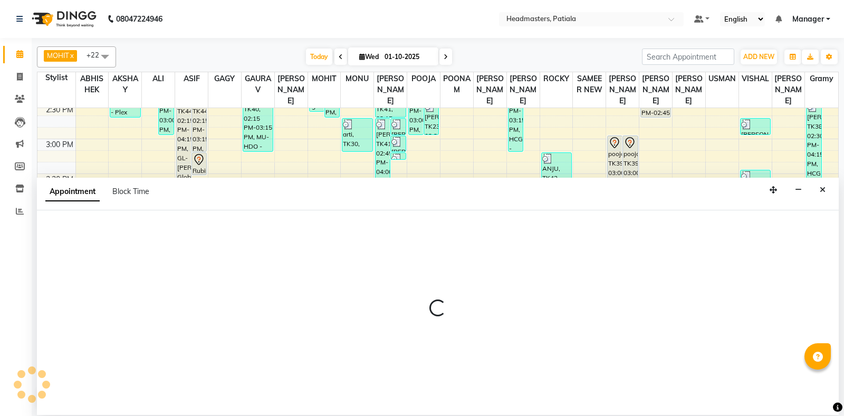
select select "51080"
select select "tentative"
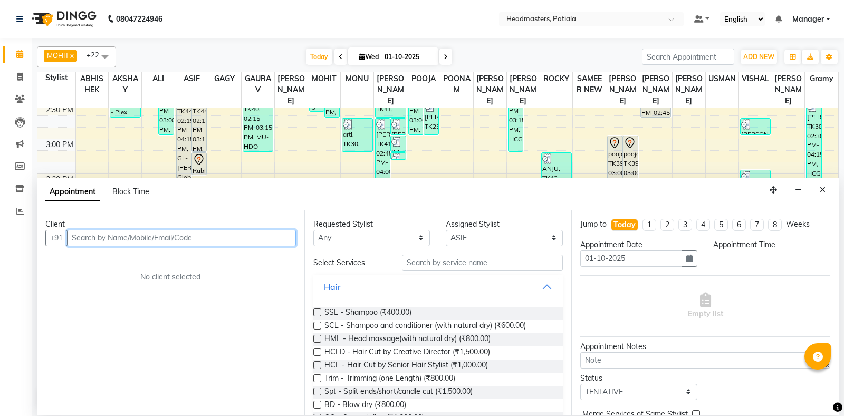
select select "1035"
click at [137, 241] on input "text" at bounding box center [181, 238] width 229 height 16
click at [144, 238] on input "text" at bounding box center [181, 238] width 229 height 16
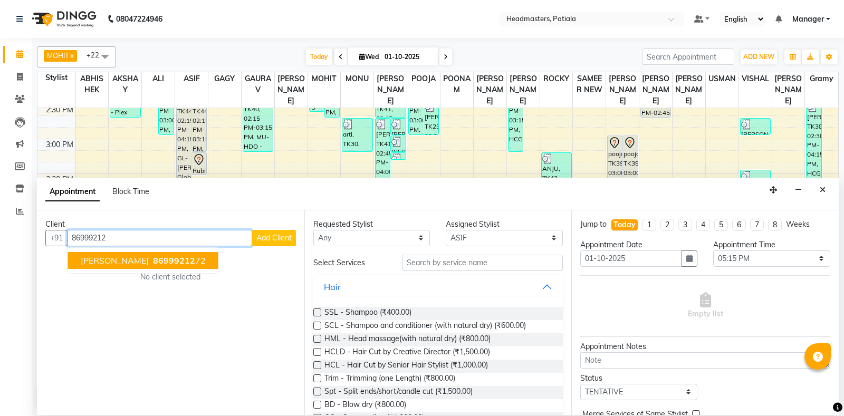
click at [155, 257] on span "86999212" at bounding box center [174, 260] width 42 height 11
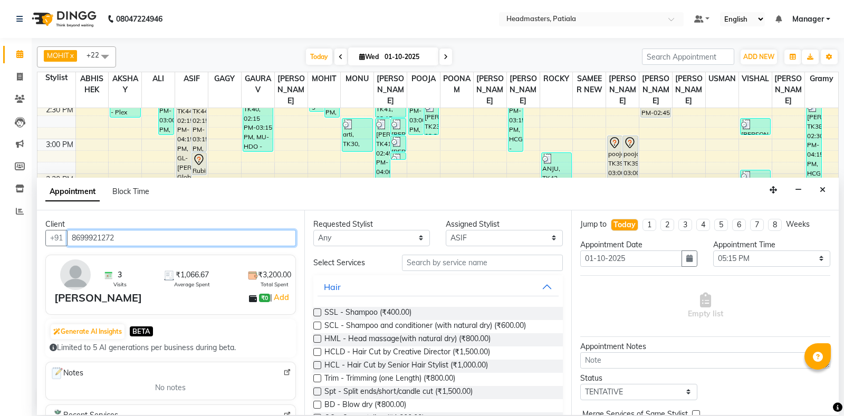
type input "8699921272"
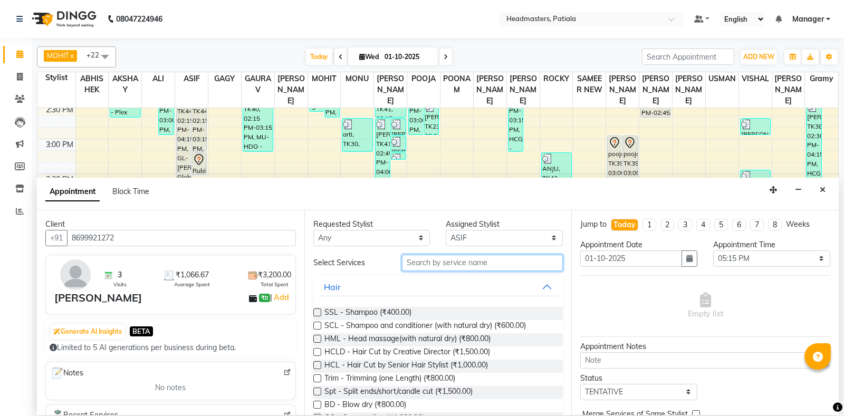
click at [434, 262] on input "text" at bounding box center [482, 263] width 161 height 16
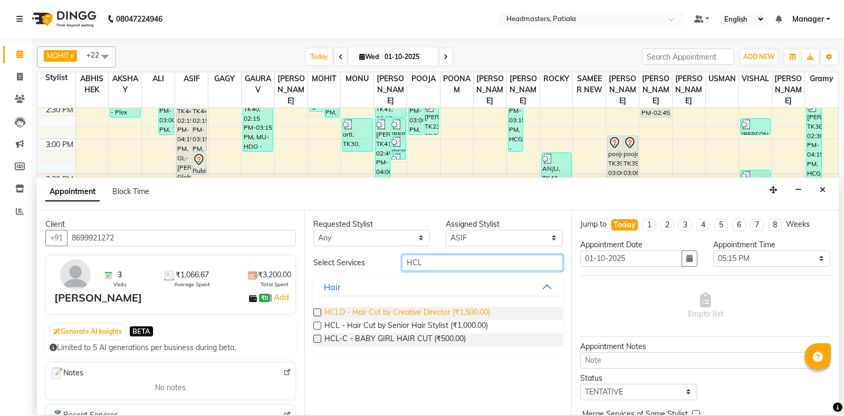
type input "HCL"
click at [445, 312] on span "HCLD - Hair Cut by Creative Director (₹1,500.00)" at bounding box center [407, 313] width 166 height 13
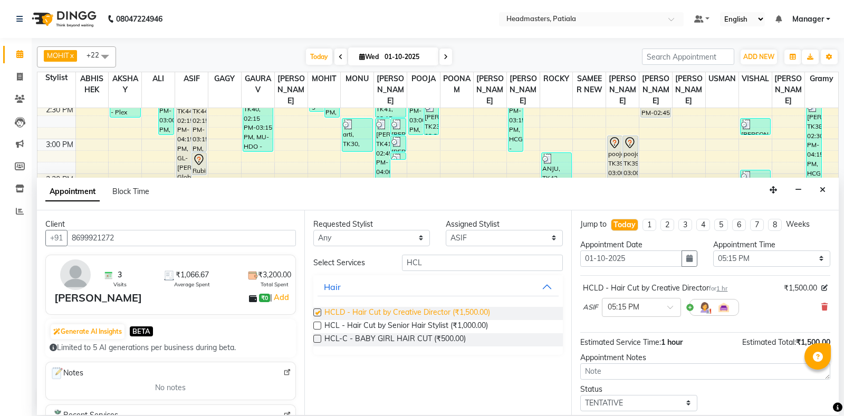
checkbox input "false"
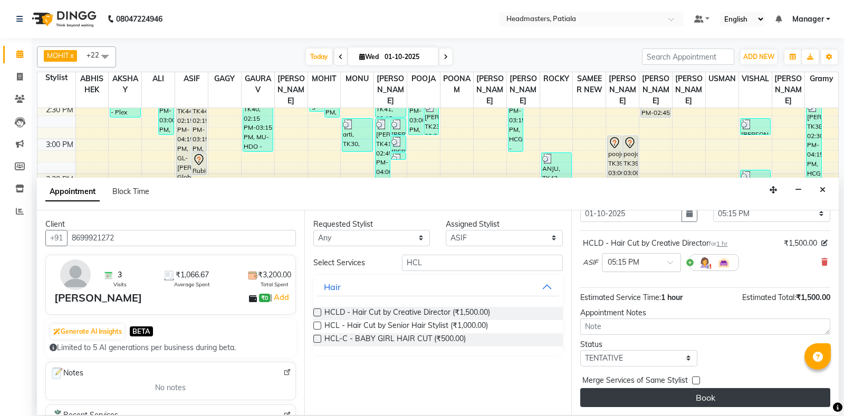
click at [709, 397] on button "Book" at bounding box center [705, 397] width 250 height 19
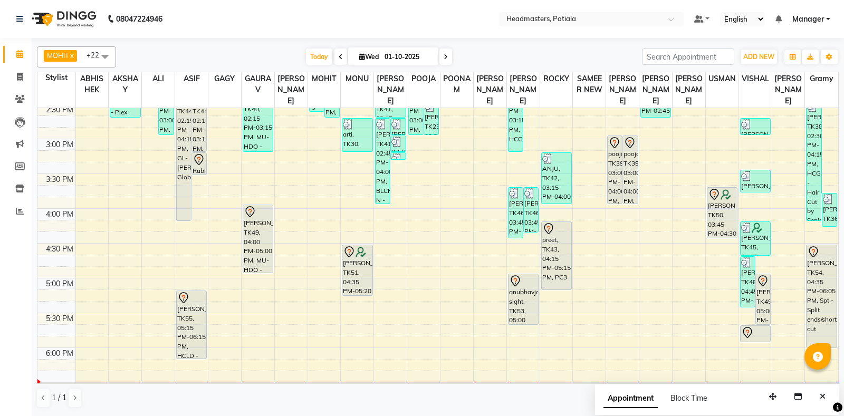
click at [69, 55] on span "MOHIT" at bounding box center [58, 55] width 22 height 8
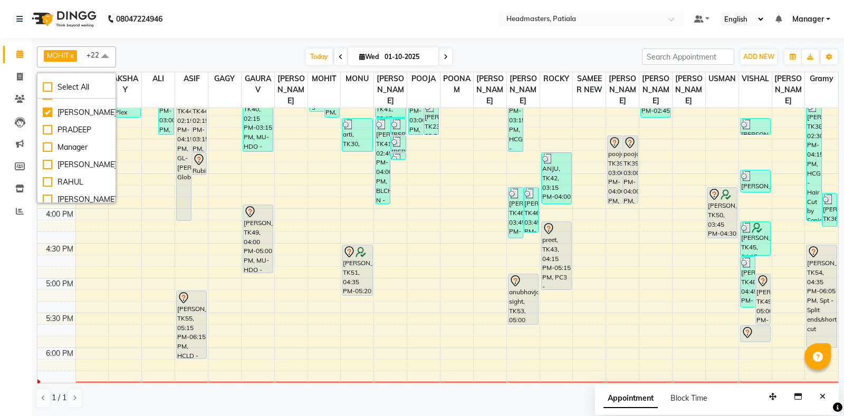
scroll to position [468, 0]
click at [80, 115] on div "PRADEEP" at bounding box center [77, 109] width 68 height 11
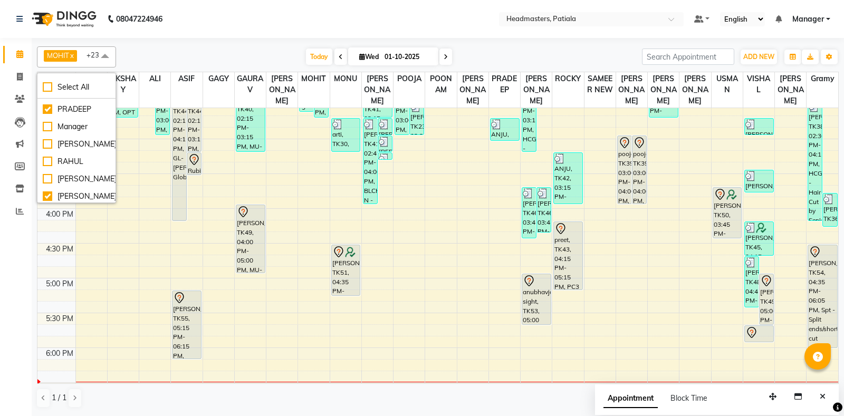
checkbox input "true"
click at [205, 50] on div "Today Wed 01-10-2025" at bounding box center [378, 57] width 515 height 16
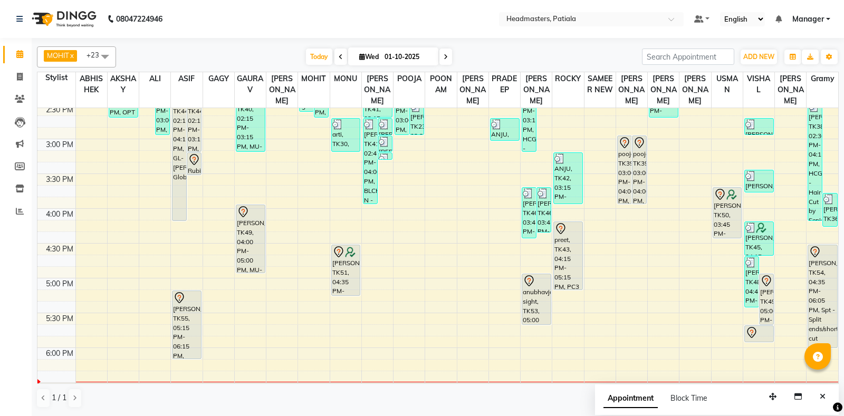
click at [506, 250] on div "8:00 AM 8:30 AM 9:00 AM 9:30 AM 10:00 AM 10:30 AM 11:00 AM 11:30 AM 12:00 PM 12…" at bounding box center [437, 139] width 801 height 974
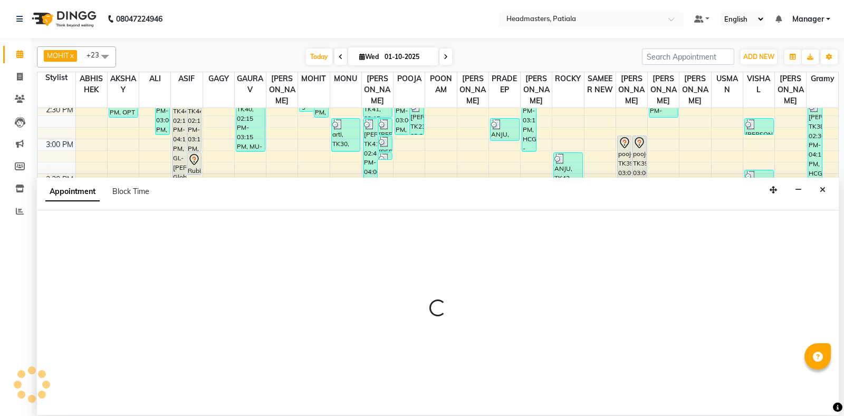
select select "51095"
select select "tentative"
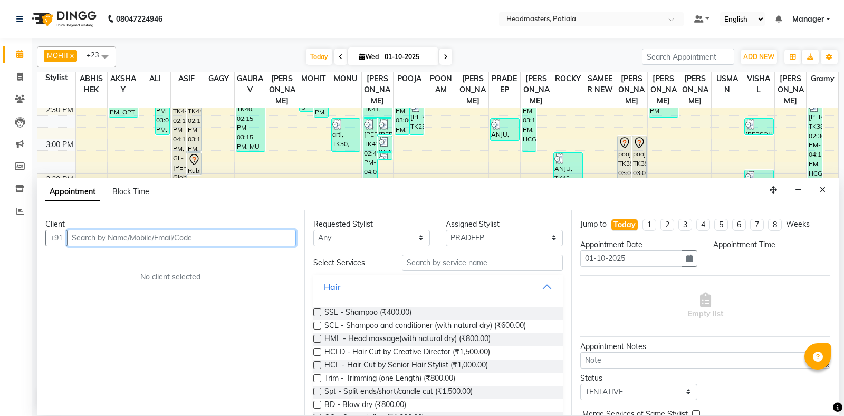
select select "990"
click at [87, 239] on input "text" at bounding box center [181, 238] width 229 height 16
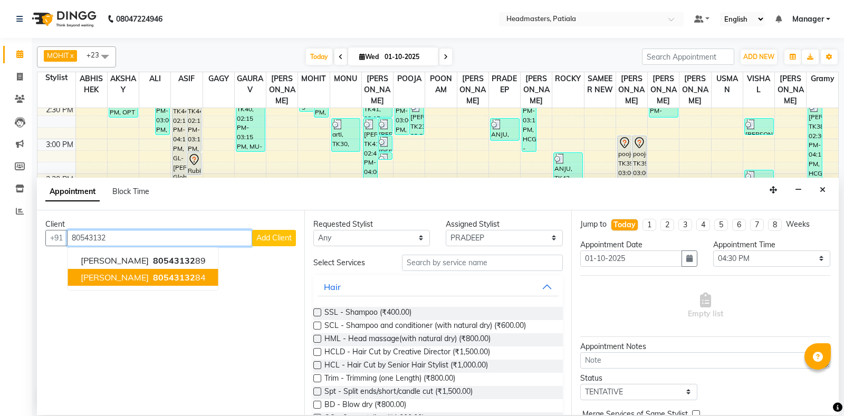
click at [154, 274] on ngb-highlight "80543132 84" at bounding box center [178, 277] width 55 height 11
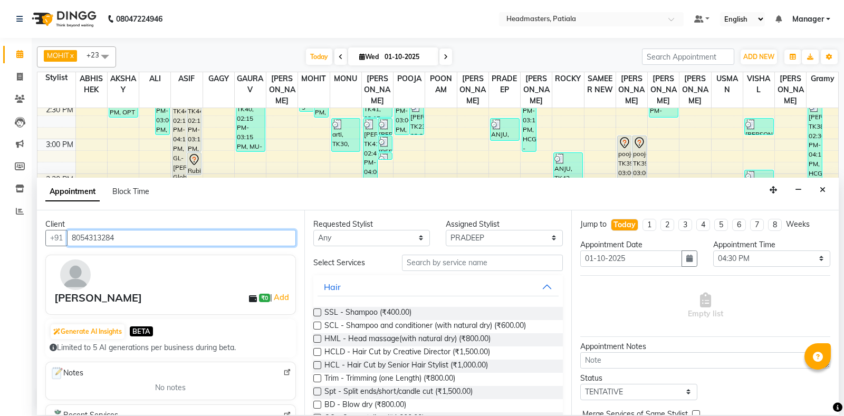
type input "8054313284"
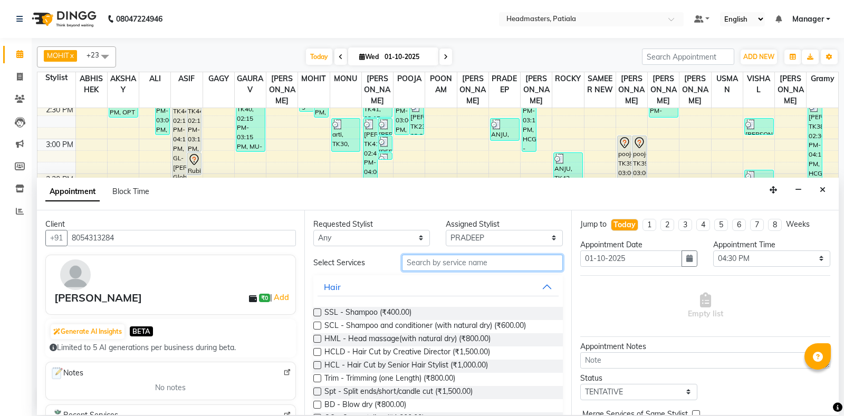
click at [414, 264] on input "text" at bounding box center [482, 263] width 161 height 16
type input "W"
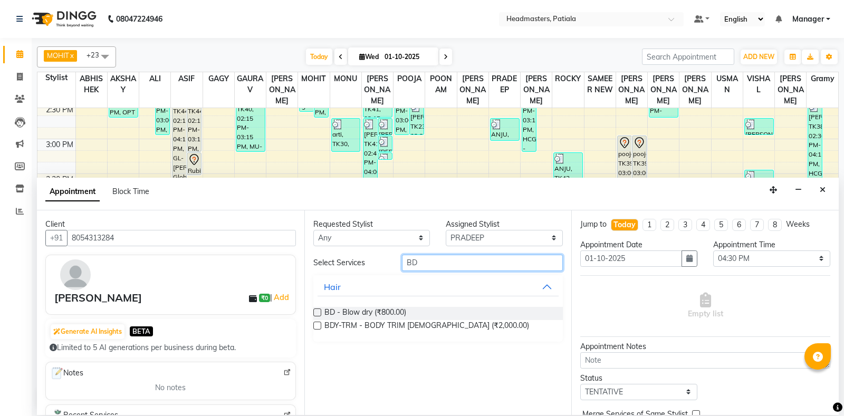
type input "BD"
click at [318, 313] on label at bounding box center [317, 313] width 8 height 8
click at [318, 313] on input "checkbox" at bounding box center [316, 313] width 7 height 7
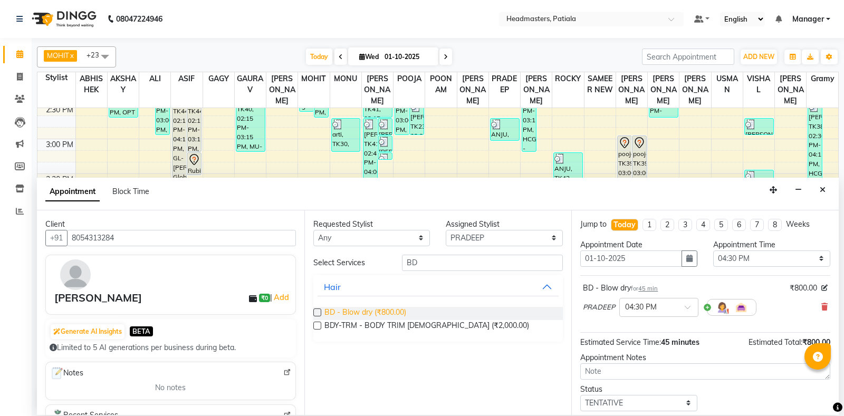
click at [396, 310] on span "BD - Blow dry (₹800.00)" at bounding box center [365, 313] width 82 height 13
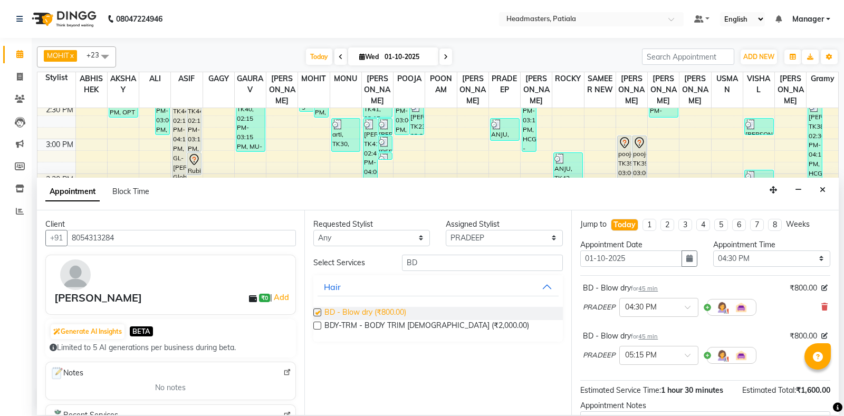
checkbox input "false"
click at [825, 308] on icon at bounding box center [824, 306] width 6 height 7
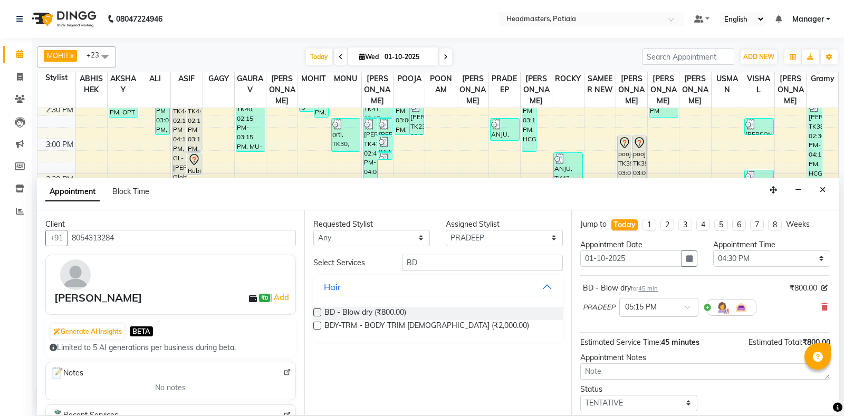
scroll to position [45, 0]
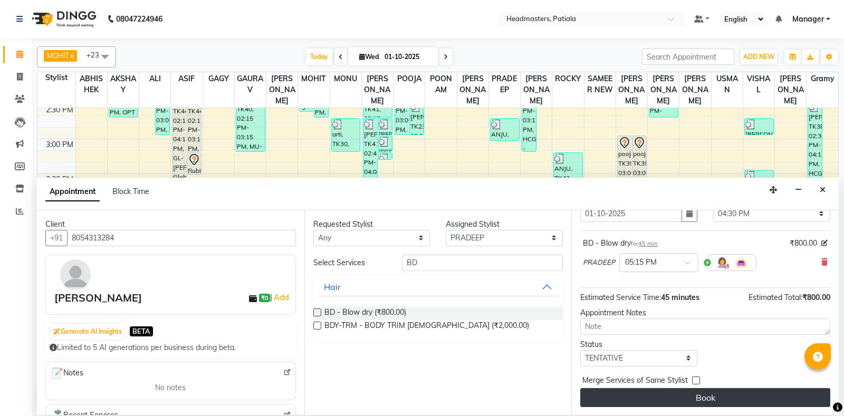
click at [726, 404] on button "Book" at bounding box center [705, 397] width 250 height 19
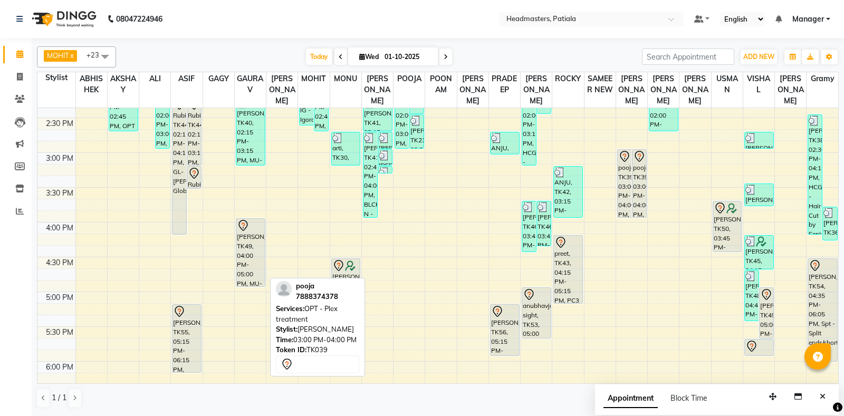
scroll to position [456, 0]
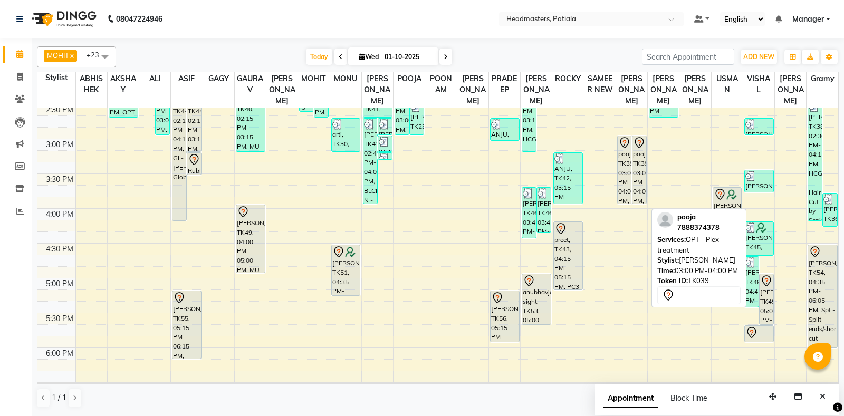
click at [641, 195] on div "pooja, TK39, 03:00 PM-04:00 PM, OPT - Plex treatment" at bounding box center [640, 170] width 14 height 68
select select "7"
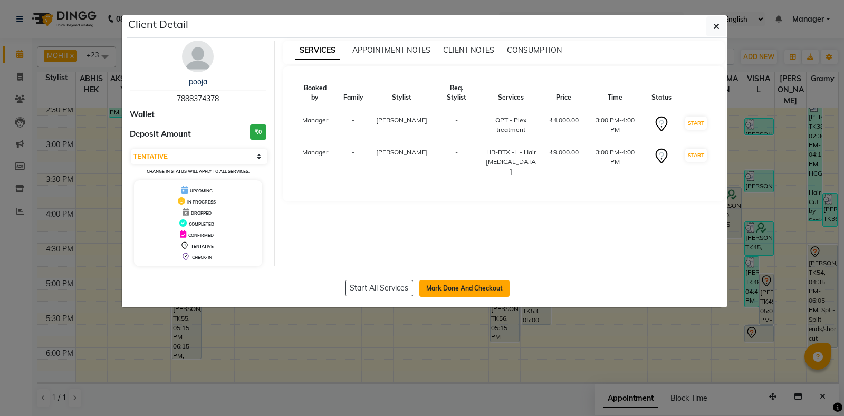
click at [464, 290] on button "Mark Done And Checkout" at bounding box center [464, 288] width 90 height 17
select select "6602"
select select "service"
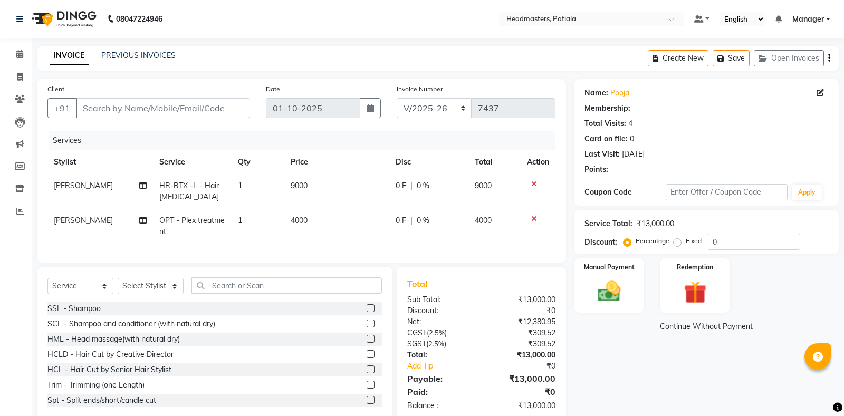
type input "7888374378"
select select "51079"
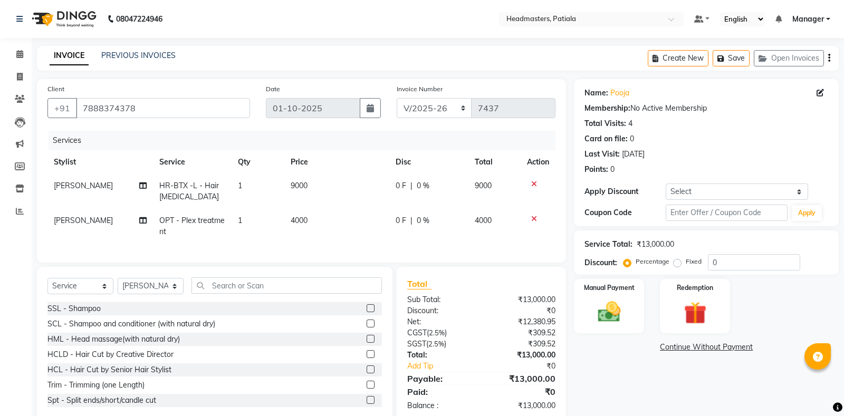
click at [535, 219] on icon at bounding box center [534, 218] width 6 height 7
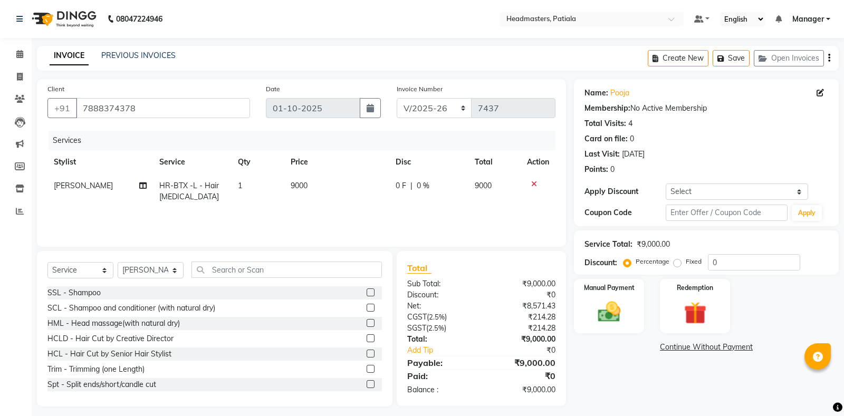
click at [420, 188] on span "0 %" at bounding box center [423, 185] width 13 height 11
select select "51079"
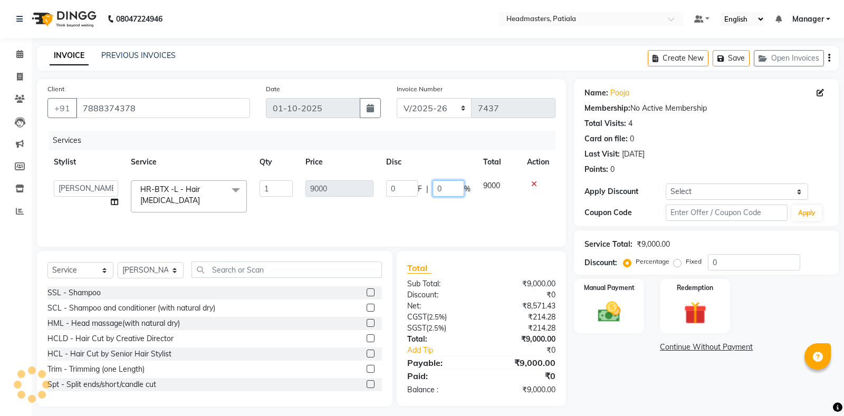
click at [445, 189] on input "0" at bounding box center [449, 188] width 32 height 16
type input "50"
click at [520, 208] on td "9000" at bounding box center [499, 196] width 44 height 45
select select "51079"
click at [616, 294] on div "Manual Payment" at bounding box center [609, 306] width 73 height 56
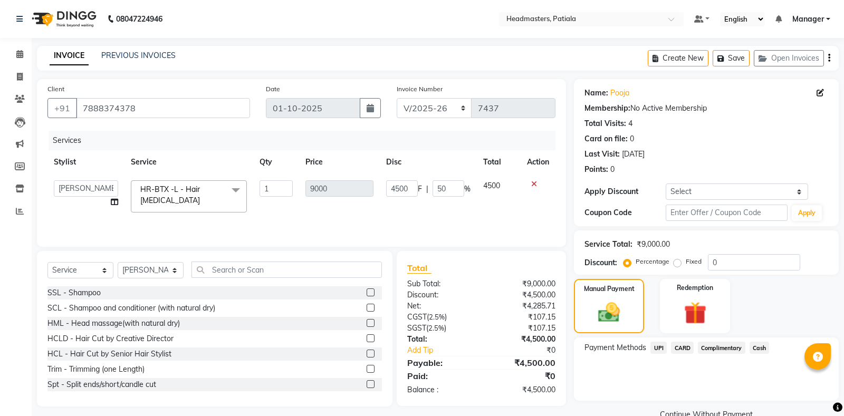
click at [691, 349] on span "CARD" at bounding box center [682, 348] width 23 height 12
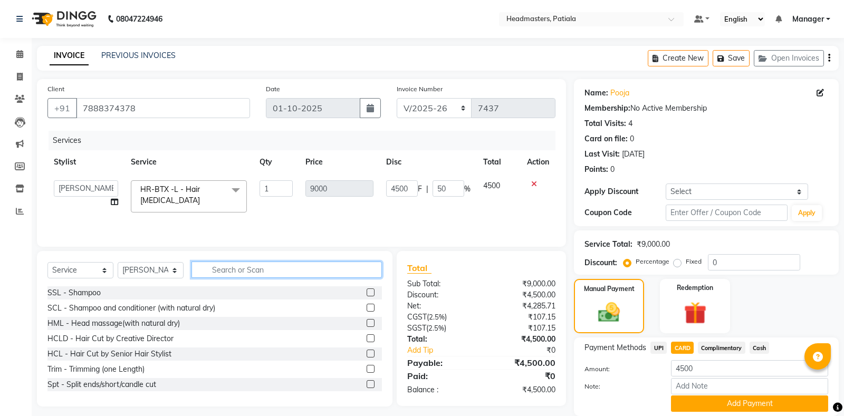
click at [232, 271] on input "text" at bounding box center [287, 270] width 190 height 16
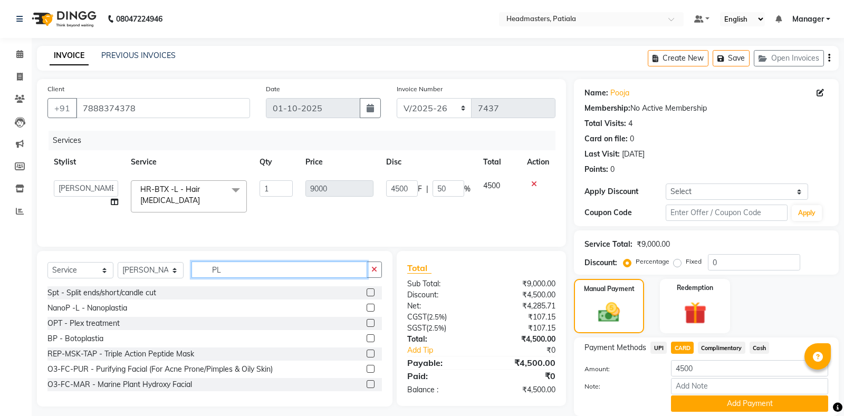
type input "PL"
click at [368, 325] on label at bounding box center [371, 323] width 8 height 8
click at [368, 325] on input "checkbox" at bounding box center [370, 323] width 7 height 7
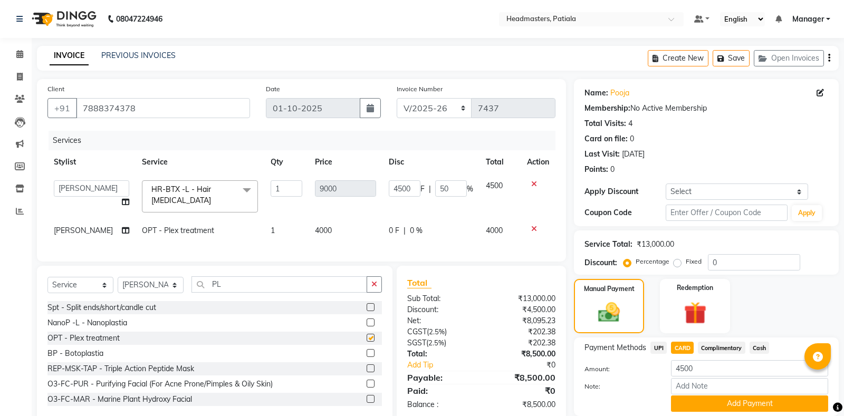
checkbox input "false"
click at [474, 223] on td "0 F | 0 %" at bounding box center [430, 231] width 97 height 24
select select "51079"
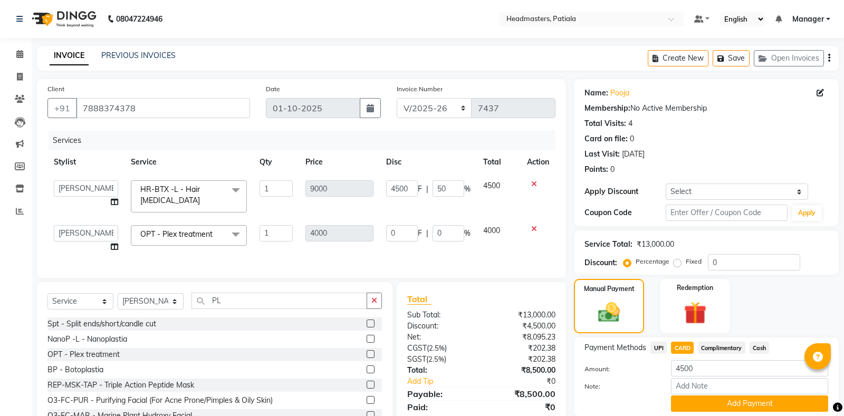
scroll to position [37, 0]
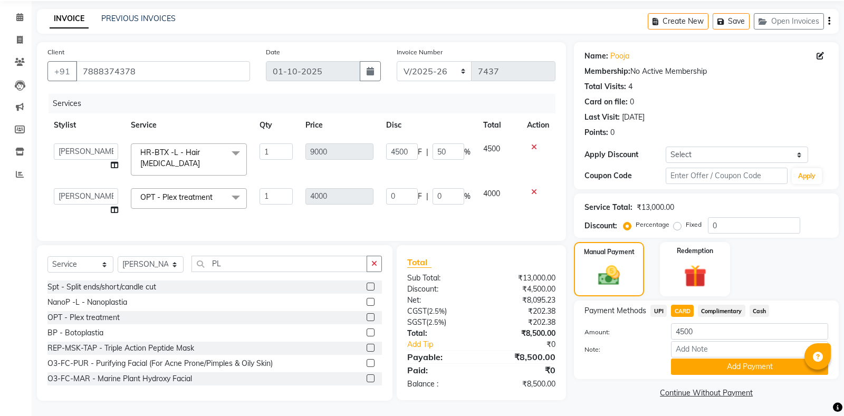
click at [551, 339] on div "₹0" at bounding box center [529, 344] width 69 height 11
click at [490, 235] on div "Client +91 7888374378 Date 01-10-2025 Invoice Number RET/2025-26 V/2025-26 7437…" at bounding box center [301, 141] width 529 height 199
click at [682, 256] on div "Redemption" at bounding box center [695, 269] width 73 height 56
click at [608, 273] on img at bounding box center [609, 276] width 36 height 26
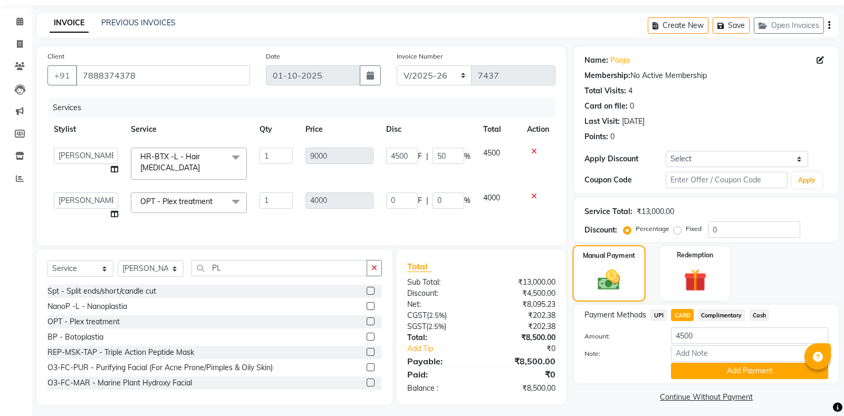
click at [609, 268] on img at bounding box center [609, 280] width 36 height 26
click at [444, 155] on input "50" at bounding box center [449, 156] width 32 height 16
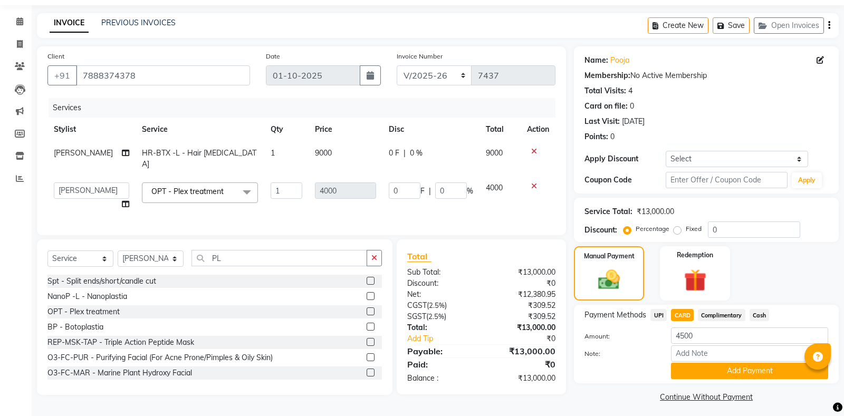
click at [384, 162] on td "0 F | 0 %" at bounding box center [430, 158] width 97 height 35
select select "51079"
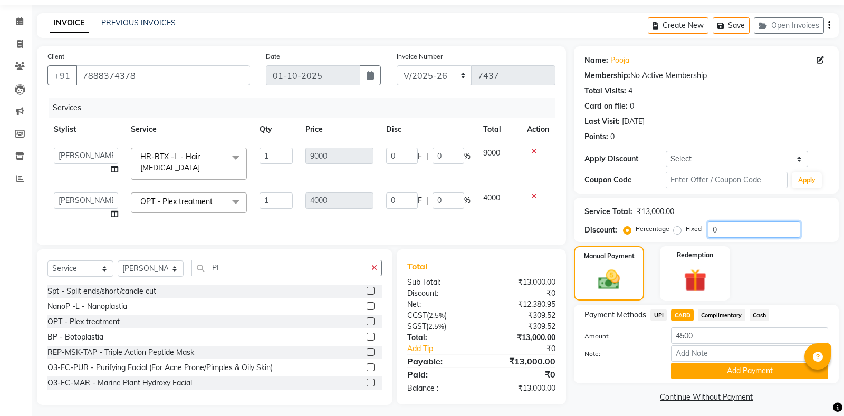
click at [734, 231] on input "0" at bounding box center [754, 230] width 92 height 16
click at [686, 231] on label "Fixed" at bounding box center [694, 228] width 16 height 9
click at [680, 231] on input "Fixed" at bounding box center [679, 228] width 7 height 7
radio input "true"
click at [740, 224] on input "0" at bounding box center [754, 230] width 92 height 16
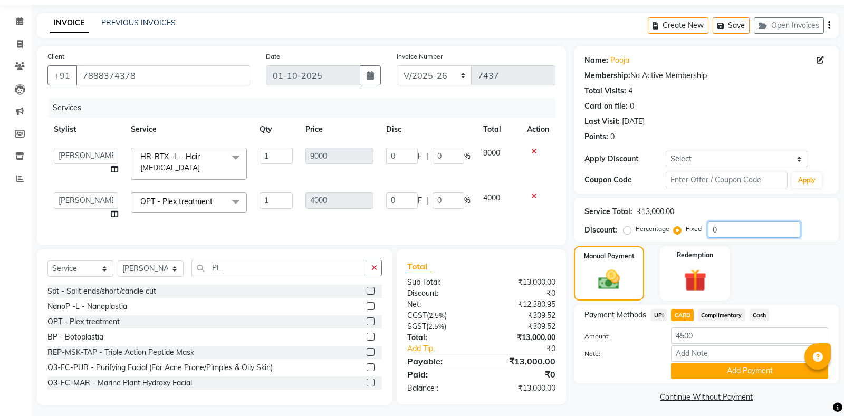
type input "08"
type input "2.46"
type input "0.06"
type input "5.54"
type input "0.06"
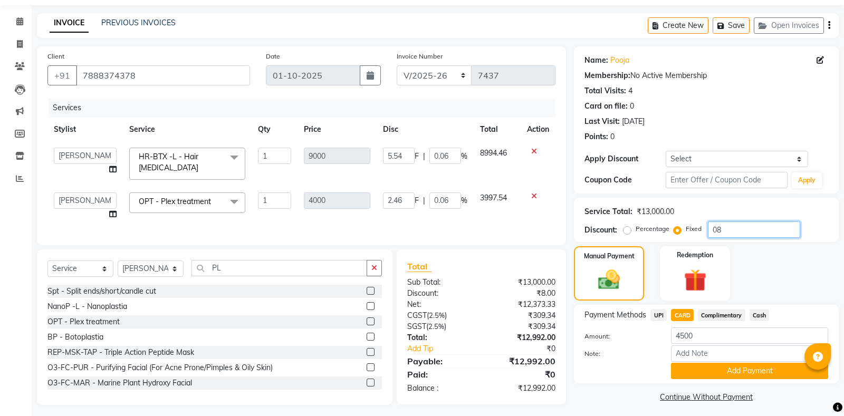
type input "085"
type input "26.15"
type input "0.65"
type input "58.85"
type input "0.65"
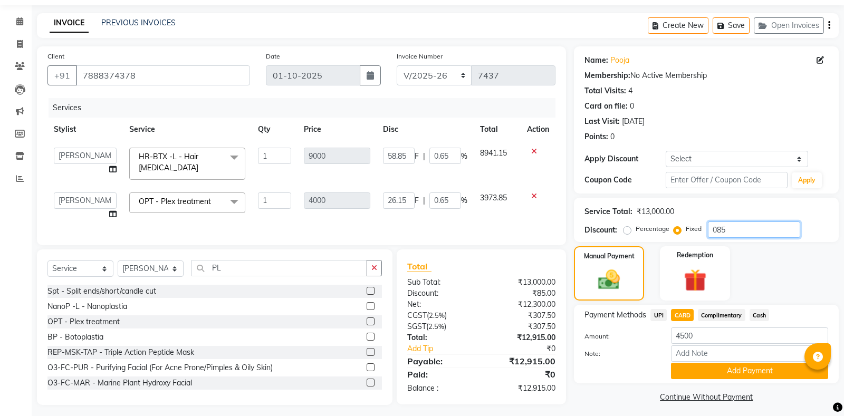
type input "0850"
type input "261.54"
type input "6.54"
type input "588.46"
type input "6.54"
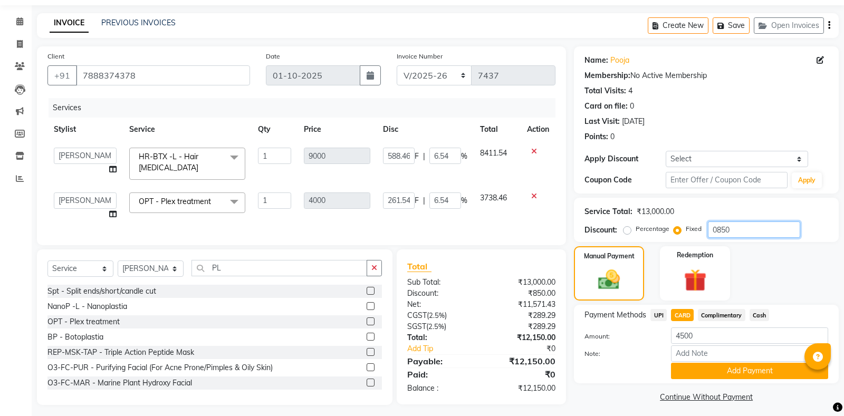
type input "08500"
type input "2615.38"
type input "65.38"
type input "5884.62"
type input "65.38"
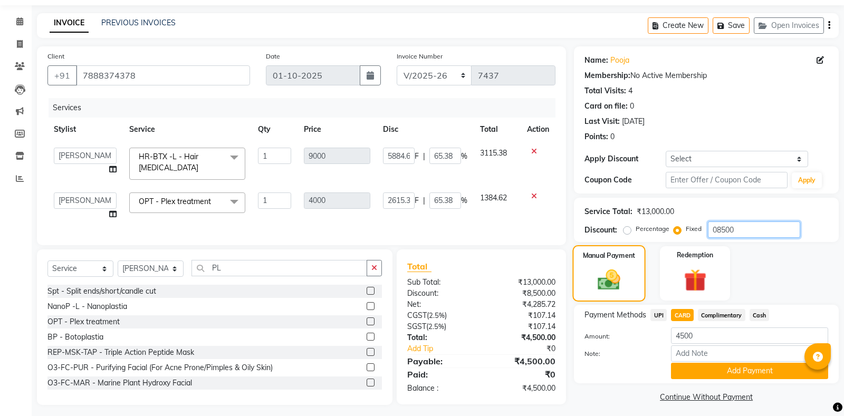
type input "08500"
click at [619, 273] on img at bounding box center [609, 280] width 36 height 26
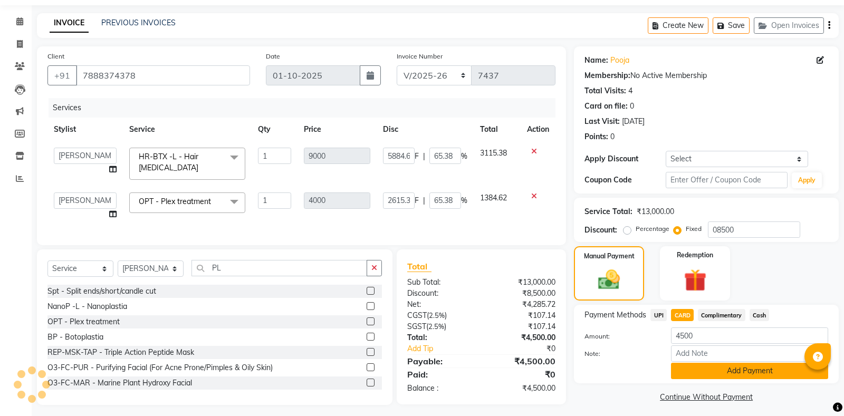
click at [732, 367] on button "Add Payment" at bounding box center [749, 371] width 157 height 16
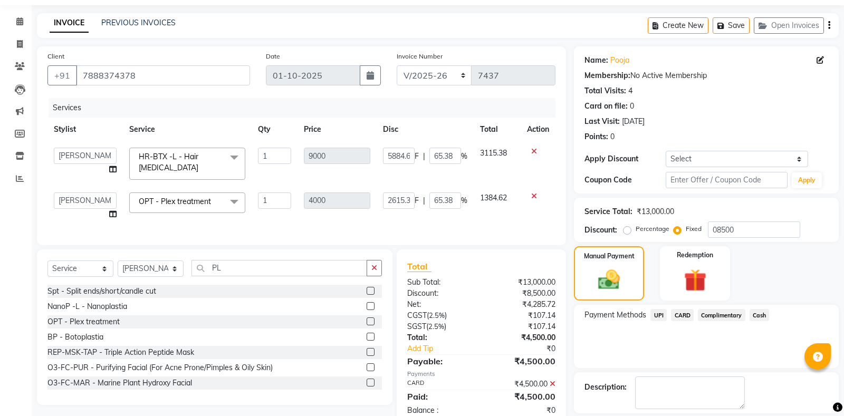
scroll to position [66, 0]
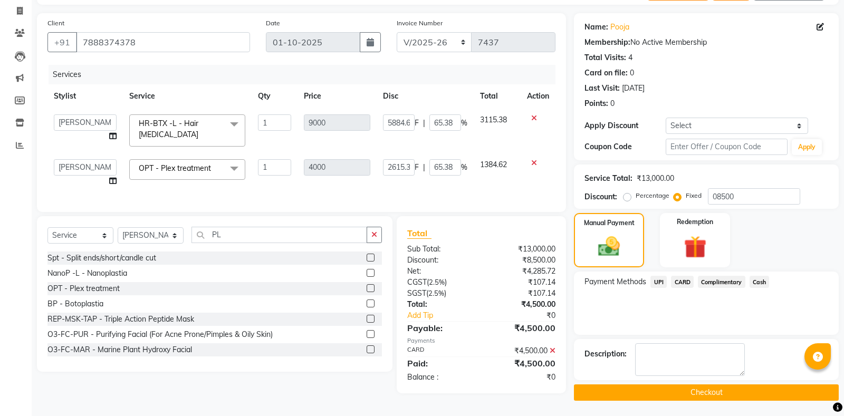
click at [706, 393] on button "Checkout" at bounding box center [706, 393] width 265 height 16
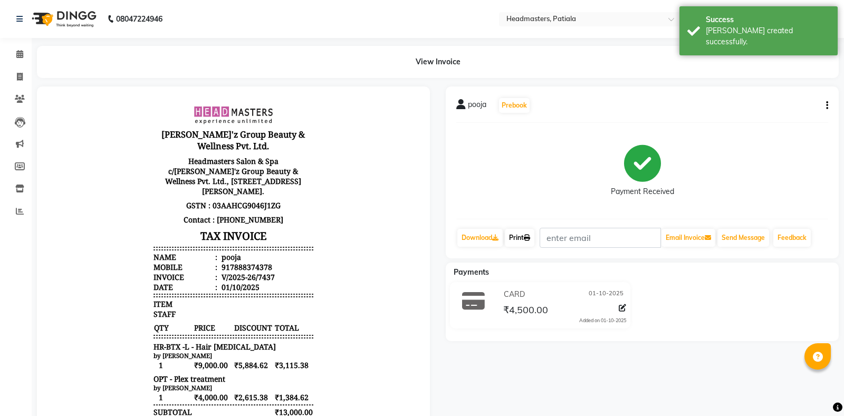
click at [527, 236] on link "Print" at bounding box center [520, 238] width 30 height 18
click at [519, 238] on link "Print" at bounding box center [520, 238] width 30 height 18
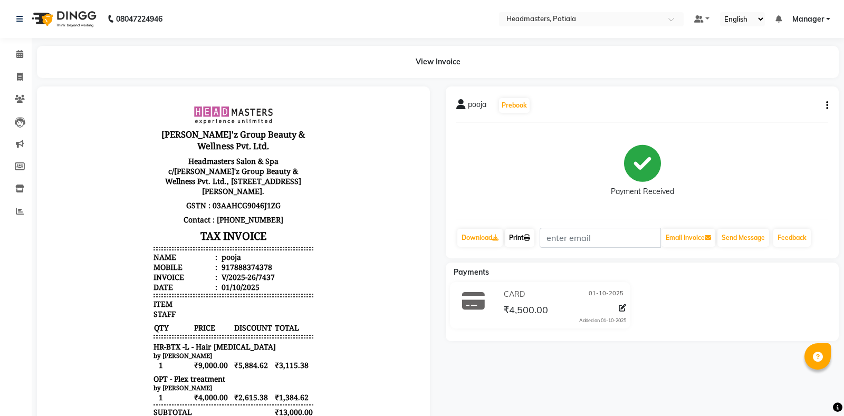
click at [519, 237] on link "Print" at bounding box center [520, 238] width 30 height 18
